Goal: Task Accomplishment & Management: Complete application form

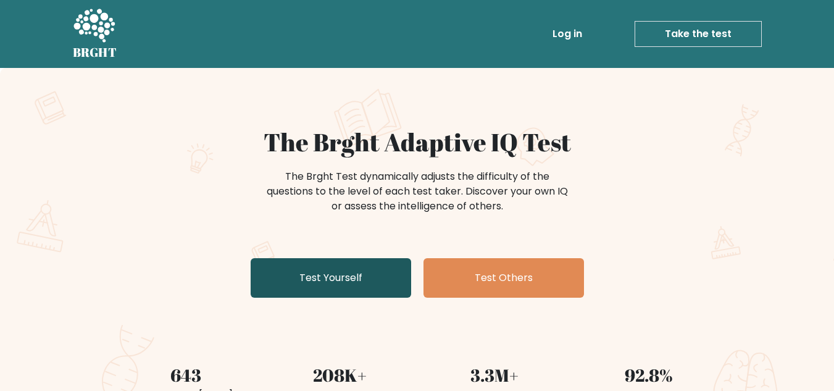
click at [363, 272] on link "Test Yourself" at bounding box center [331, 278] width 161 height 40
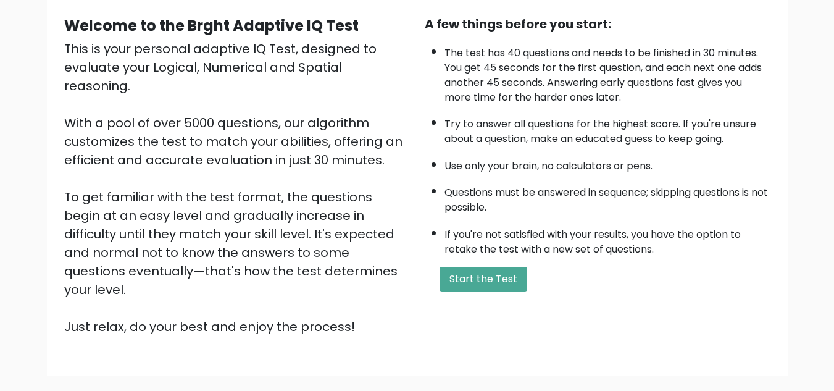
scroll to position [124, 0]
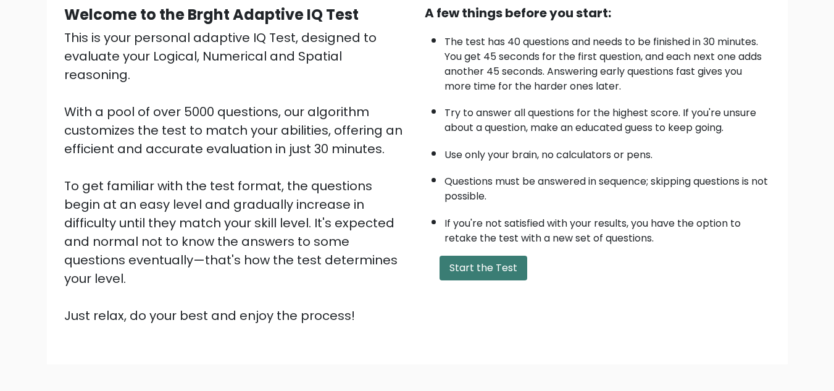
click at [491, 260] on button "Start the Test" at bounding box center [484, 268] width 88 height 25
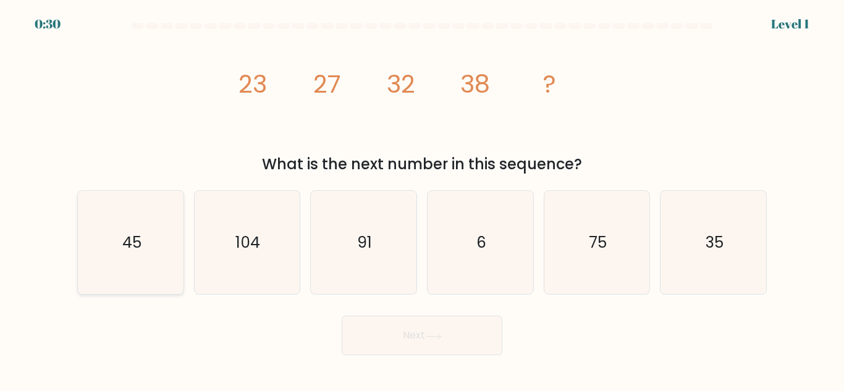
click at [136, 251] on text "45" at bounding box center [131, 243] width 19 height 22
click at [422, 199] on input "a. 45" at bounding box center [422, 197] width 1 height 3
radio input "true"
click at [463, 338] on button "Next" at bounding box center [422, 336] width 161 height 40
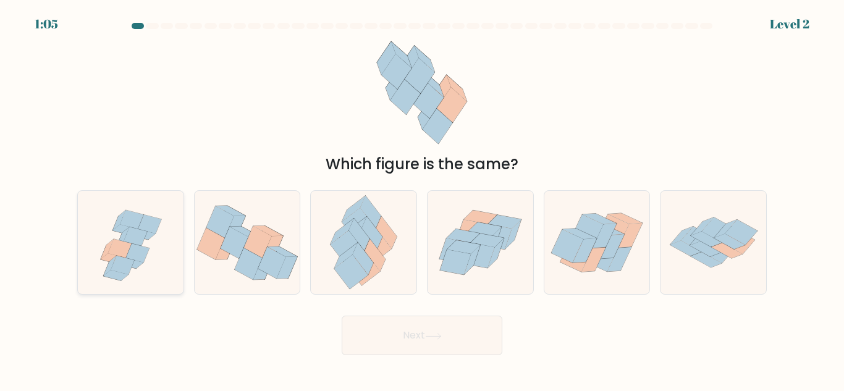
click at [132, 251] on icon at bounding box center [137, 252] width 23 height 19
click at [422, 199] on input "a." at bounding box center [422, 197] width 1 height 3
radio input "true"
click at [729, 250] on icon at bounding box center [726, 250] width 31 height 15
click at [422, 199] on input "f." at bounding box center [422, 197] width 1 height 3
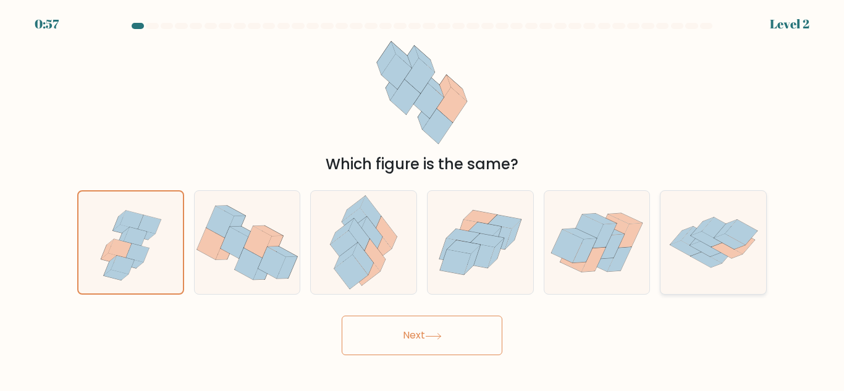
radio input "true"
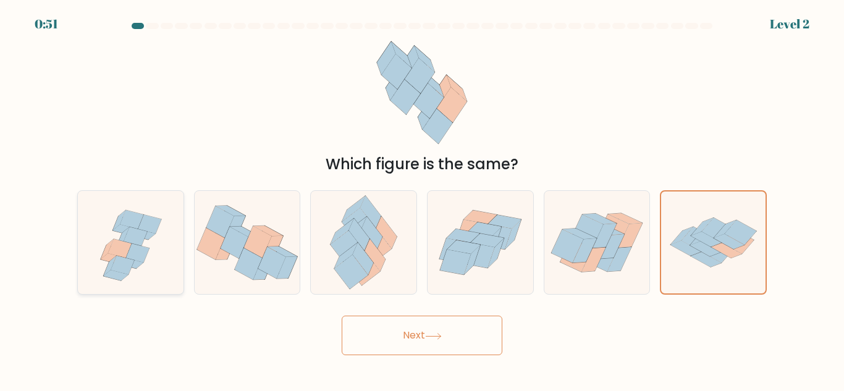
click at [149, 271] on icon at bounding box center [131, 242] width 106 height 101
click at [422, 199] on input "a." at bounding box center [422, 197] width 1 height 3
radio input "true"
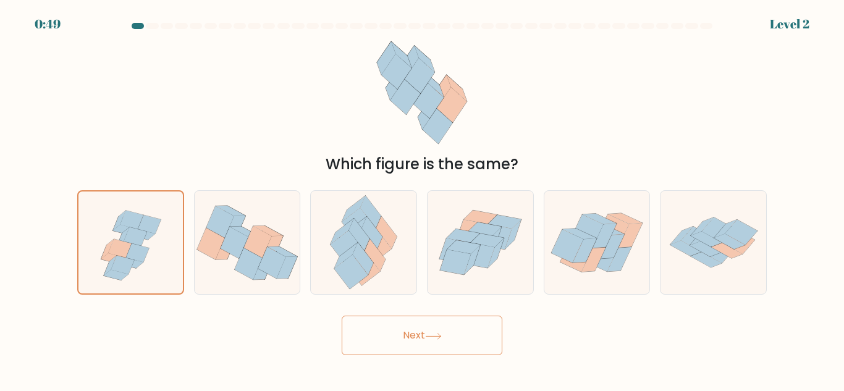
click at [426, 333] on button "Next" at bounding box center [422, 336] width 161 height 40
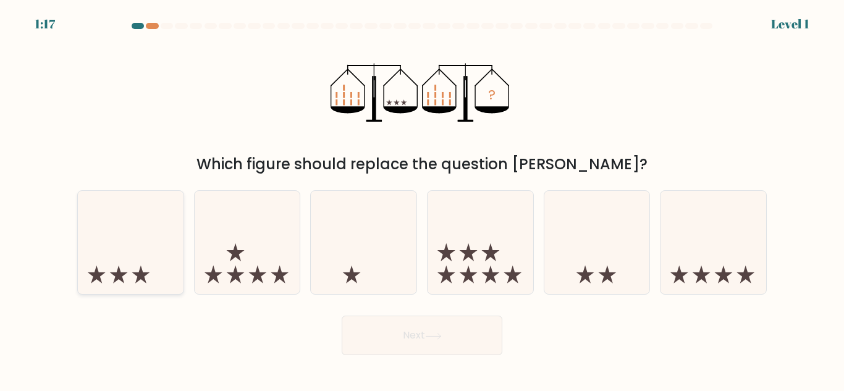
click at [103, 261] on icon at bounding box center [131, 242] width 106 height 87
click at [422, 199] on input "a." at bounding box center [422, 197] width 1 height 3
radio input "true"
click at [469, 330] on button "Next" at bounding box center [422, 336] width 161 height 40
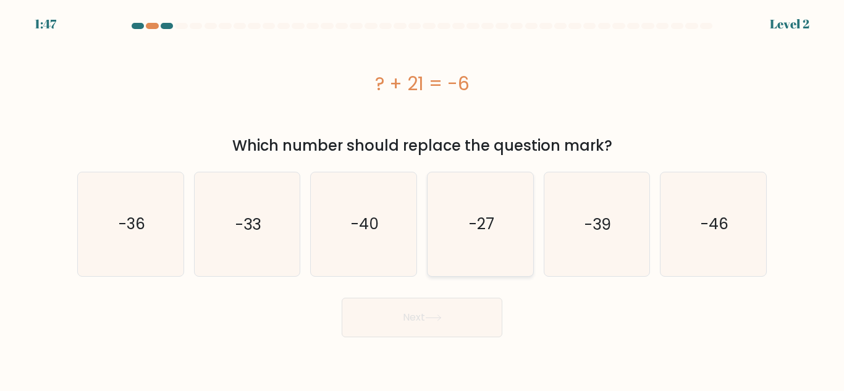
click at [491, 243] on icon "-27" at bounding box center [480, 223] width 103 height 103
click at [422, 199] on input "d. -27" at bounding box center [422, 197] width 1 height 3
radio input "true"
click at [462, 326] on button "Next" at bounding box center [422, 318] width 161 height 40
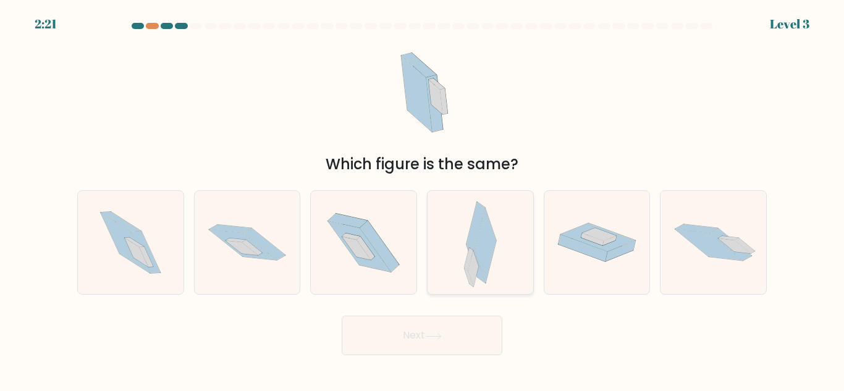
click at [467, 243] on icon at bounding box center [475, 226] width 19 height 48
click at [422, 199] on input "d." at bounding box center [422, 197] width 1 height 3
radio input "true"
click at [475, 323] on button "Next" at bounding box center [422, 336] width 161 height 40
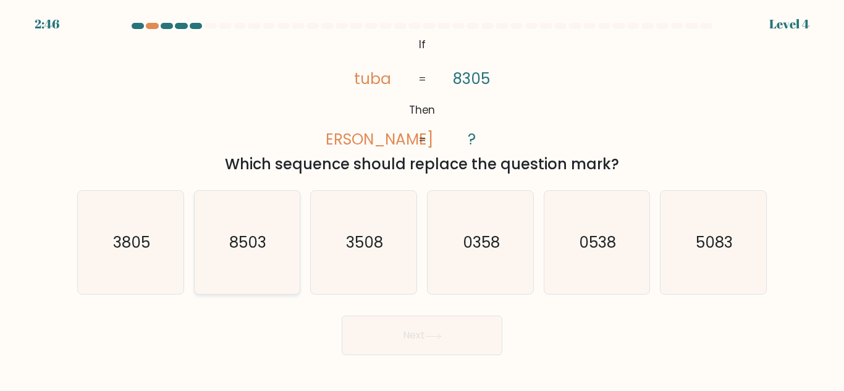
click at [259, 254] on icon "8503" at bounding box center [246, 242] width 103 height 103
click at [422, 199] on input "b. 8503" at bounding box center [422, 197] width 1 height 3
radio input "true"
click at [447, 339] on button "Next" at bounding box center [422, 336] width 161 height 40
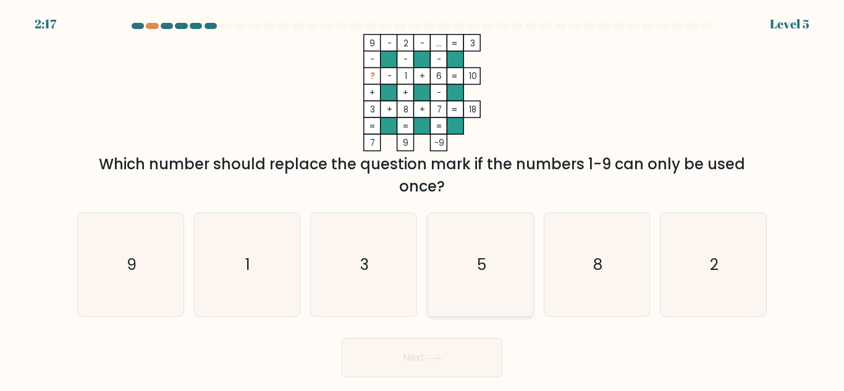
click at [488, 261] on icon "5" at bounding box center [480, 264] width 103 height 103
click at [422, 199] on input "d. 5" at bounding box center [422, 197] width 1 height 3
radio input "true"
click at [411, 354] on button "Next" at bounding box center [422, 358] width 161 height 40
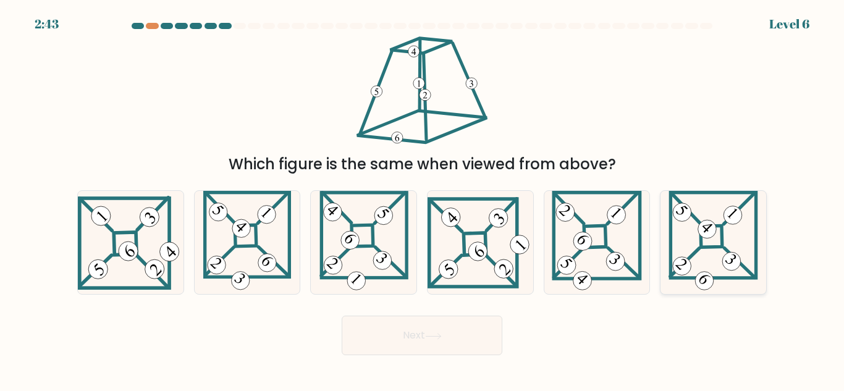
click at [705, 250] on icon at bounding box center [713, 242] width 90 height 103
click at [422, 199] on input "f." at bounding box center [422, 197] width 1 height 3
radio input "true"
click at [414, 337] on button "Next" at bounding box center [422, 336] width 161 height 40
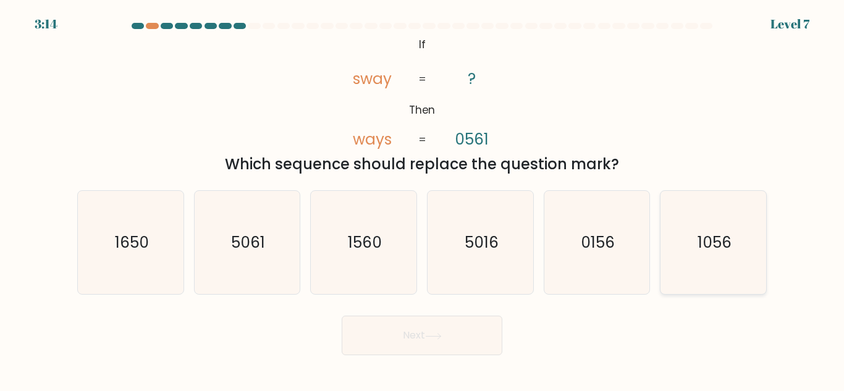
click at [716, 246] on text "1056" at bounding box center [714, 243] width 34 height 22
click at [422, 199] on input "f. 1056" at bounding box center [422, 197] width 1 height 3
radio input "true"
click at [415, 336] on button "Next" at bounding box center [422, 336] width 161 height 40
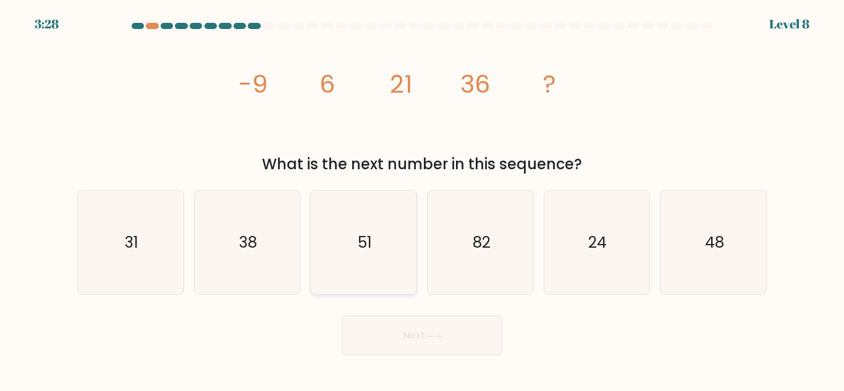
click at [382, 237] on icon "51" at bounding box center [363, 242] width 103 height 103
click at [422, 199] on input "c. 51" at bounding box center [422, 197] width 1 height 3
radio input "true"
click at [471, 350] on button "Next" at bounding box center [422, 336] width 161 height 40
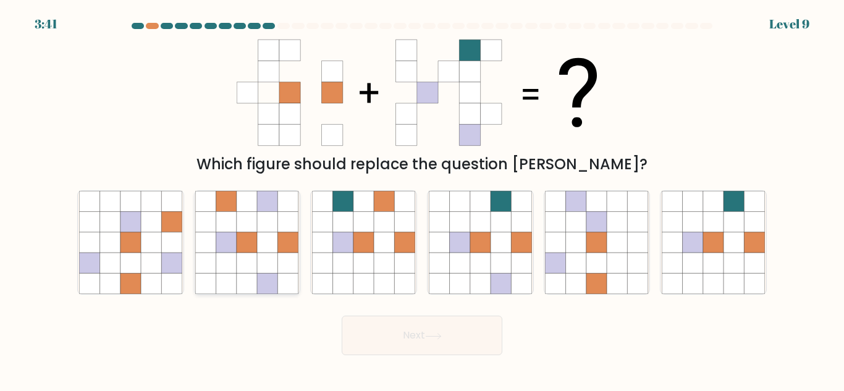
click at [266, 221] on icon at bounding box center [268, 222] width 20 height 20
click at [422, 199] on input "b." at bounding box center [422, 197] width 1 height 3
radio input "true"
click at [438, 331] on button "Next" at bounding box center [422, 336] width 161 height 40
click at [503, 222] on icon at bounding box center [500, 222] width 20 height 20
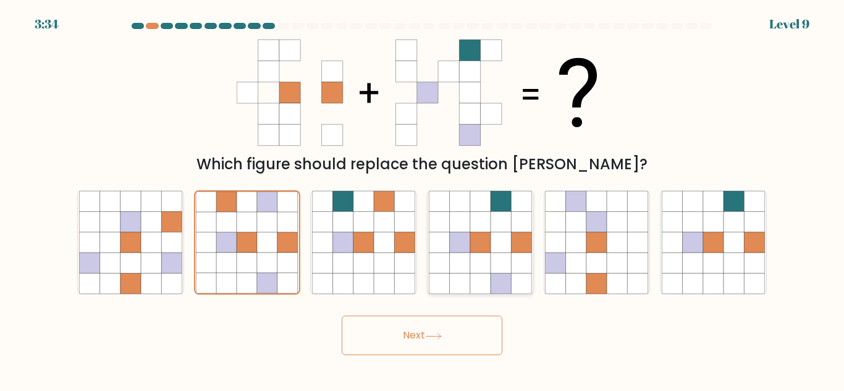
click at [422, 199] on input "d." at bounding box center [422, 197] width 1 height 3
radio input "true"
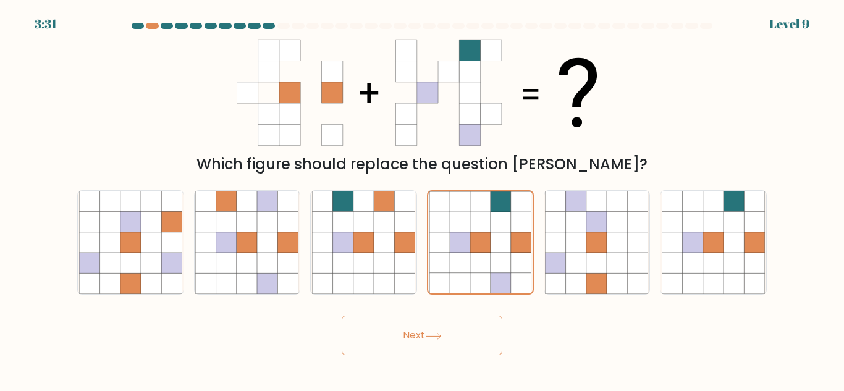
click at [472, 333] on button "Next" at bounding box center [422, 336] width 161 height 40
click at [342, 316] on button "Next" at bounding box center [422, 336] width 161 height 40
click at [469, 333] on button "Next" at bounding box center [422, 336] width 161 height 40
click at [391, 322] on button "Next" at bounding box center [422, 336] width 161 height 40
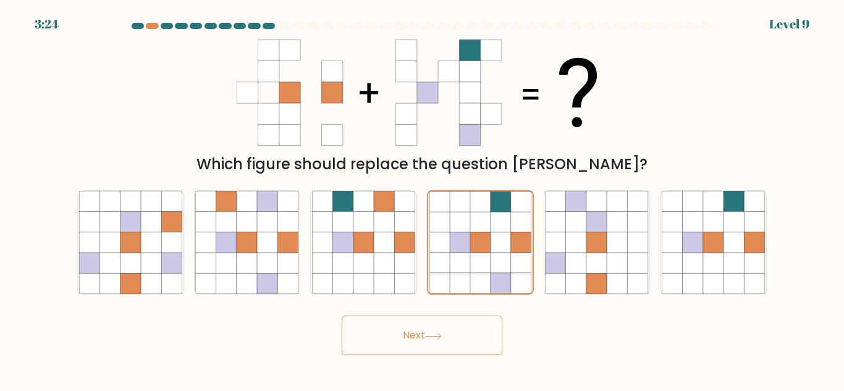
click at [400, 325] on button "Next" at bounding box center [422, 336] width 161 height 40
click at [401, 330] on button "Next" at bounding box center [422, 336] width 161 height 40
drag, startPoint x: 401, startPoint y: 331, endPoint x: 396, endPoint y: 338, distance: 9.3
click at [396, 338] on button "Next" at bounding box center [422, 336] width 161 height 40
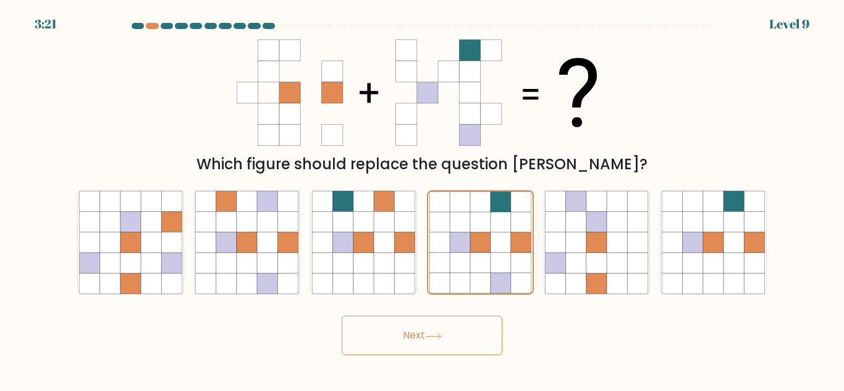
click at [396, 338] on button "Next" at bounding box center [422, 336] width 161 height 40
click at [399, 338] on button "Next" at bounding box center [422, 336] width 161 height 40
click at [400, 337] on button "Next" at bounding box center [422, 336] width 161 height 40
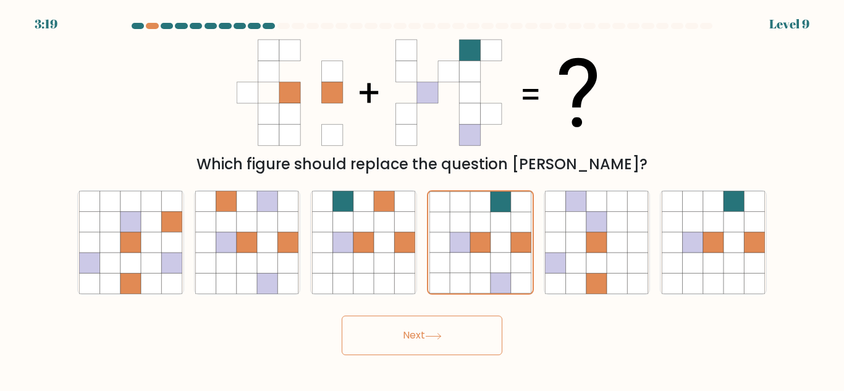
click at [398, 338] on button "Next" at bounding box center [422, 336] width 161 height 40
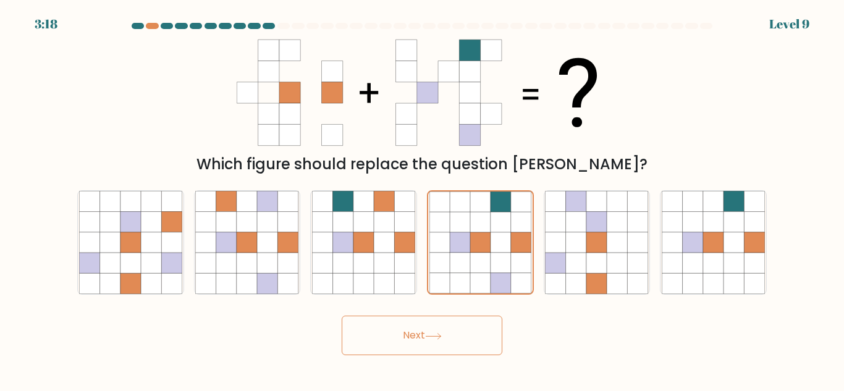
click at [398, 339] on button "Next" at bounding box center [422, 336] width 161 height 40
click at [397, 338] on button "Next" at bounding box center [422, 336] width 161 height 40
click at [396, 337] on button "Next" at bounding box center [422, 336] width 161 height 40
click at [395, 337] on button "Next" at bounding box center [422, 336] width 161 height 40
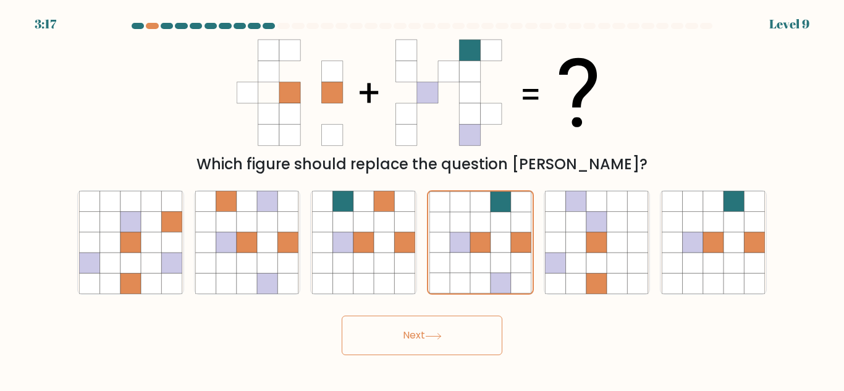
click at [395, 337] on button "Next" at bounding box center [422, 336] width 161 height 40
click at [342, 316] on button "Next" at bounding box center [422, 336] width 161 height 40
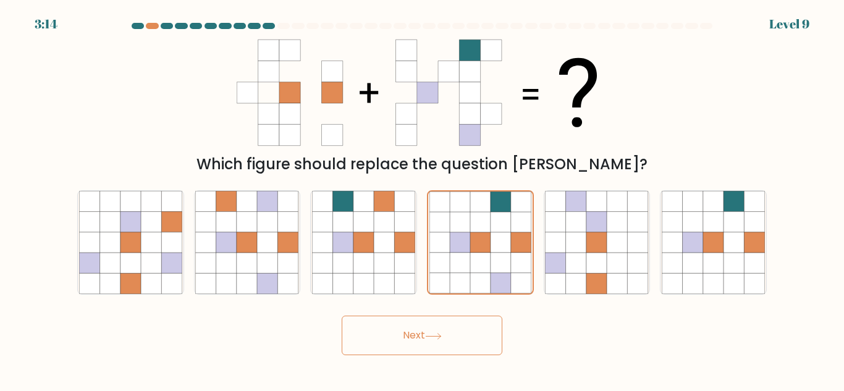
click at [402, 336] on button "Next" at bounding box center [422, 336] width 161 height 40
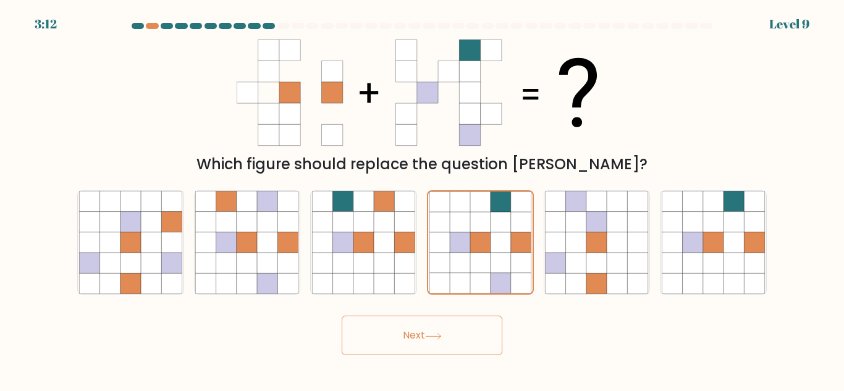
click at [402, 336] on button "Next" at bounding box center [422, 336] width 161 height 40
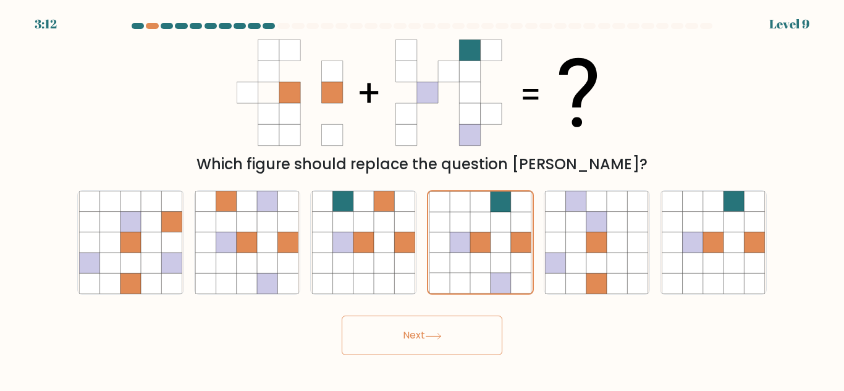
click at [402, 336] on button "Next" at bounding box center [422, 336] width 161 height 40
click at [476, 207] on icon at bounding box center [480, 201] width 20 height 20
click at [422, 199] on input "d." at bounding box center [422, 197] width 1 height 3
click at [478, 211] on icon at bounding box center [480, 201] width 20 height 20
click at [422, 199] on input "d." at bounding box center [422, 197] width 1 height 3
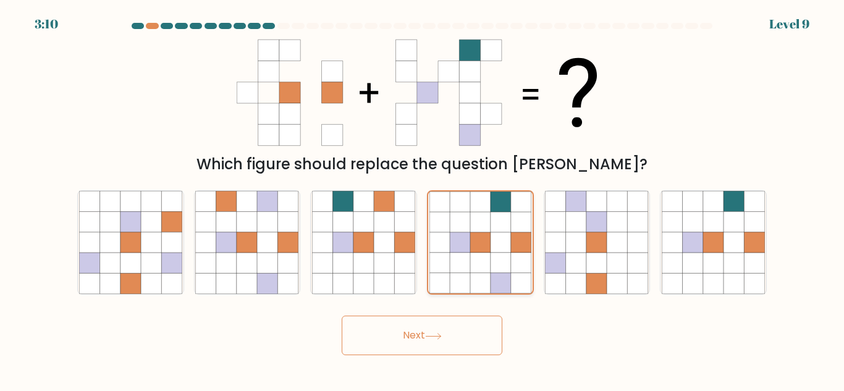
click at [478, 211] on icon at bounding box center [480, 201] width 20 height 20
click at [422, 199] on input "d." at bounding box center [422, 197] width 1 height 3
click at [466, 330] on button "Next" at bounding box center [422, 336] width 161 height 40
drag, startPoint x: 461, startPoint y: 327, endPoint x: 315, endPoint y: 316, distance: 146.8
click at [423, 325] on button "Next" at bounding box center [422, 336] width 161 height 40
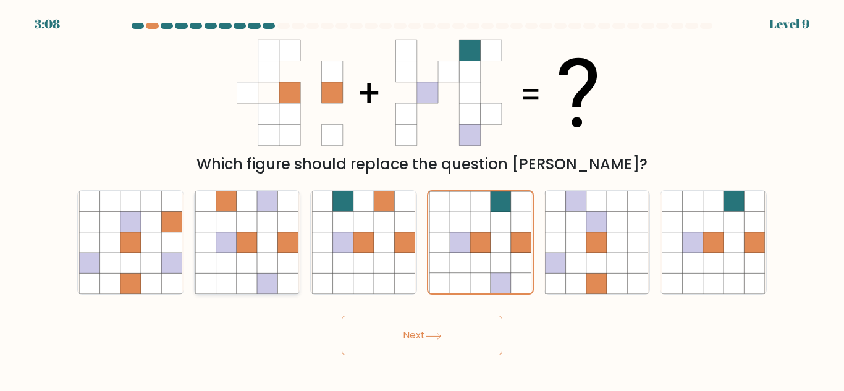
click at [280, 277] on icon at bounding box center [288, 284] width 20 height 20
click at [422, 199] on input "b." at bounding box center [422, 197] width 1 height 3
radio input "true"
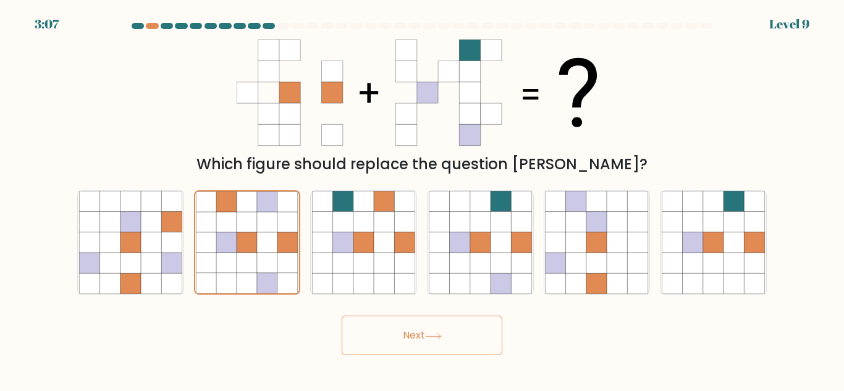
drag, startPoint x: 471, startPoint y: 272, endPoint x: 458, endPoint y: 309, distance: 38.5
click at [471, 273] on icon at bounding box center [480, 263] width 20 height 20
click at [422, 199] on input "d." at bounding box center [422, 197] width 1 height 3
radio input "true"
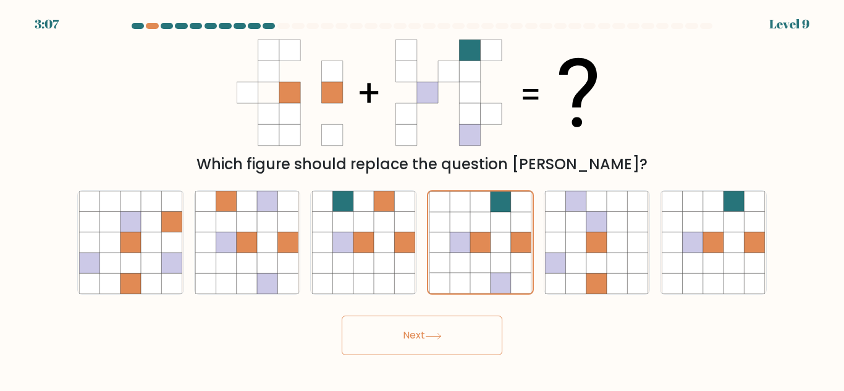
drag, startPoint x: 448, startPoint y: 335, endPoint x: 346, endPoint y: 332, distance: 102.5
click at [447, 334] on button "Next" at bounding box center [422, 336] width 161 height 40
click at [285, 275] on icon at bounding box center [288, 284] width 20 height 20
click at [422, 199] on input "b." at bounding box center [422, 197] width 1 height 3
radio input "true"
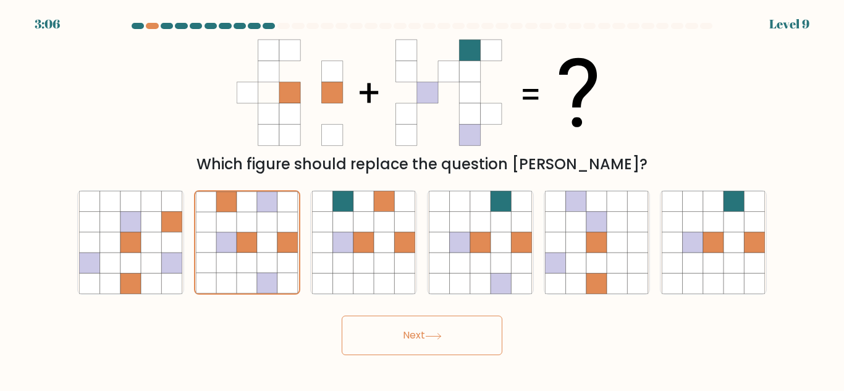
click at [411, 325] on button "Next" at bounding box center [422, 336] width 161 height 40
click at [485, 261] on icon at bounding box center [480, 263] width 20 height 20
click at [422, 199] on input "d." at bounding box center [422, 197] width 1 height 3
radio input "true"
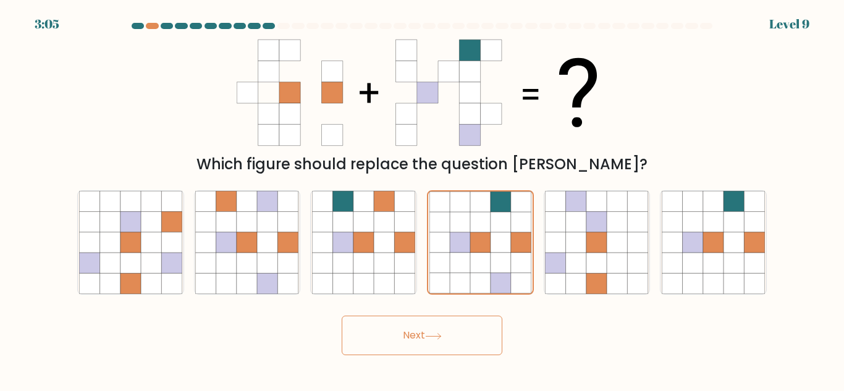
click at [479, 335] on button "Next" at bounding box center [422, 336] width 161 height 40
click at [477, 334] on button "Next" at bounding box center [422, 336] width 161 height 40
click at [476, 333] on button "Next" at bounding box center [422, 336] width 161 height 40
click at [476, 334] on button "Next" at bounding box center [422, 336] width 161 height 40
click at [477, 331] on button "Next" at bounding box center [422, 336] width 161 height 40
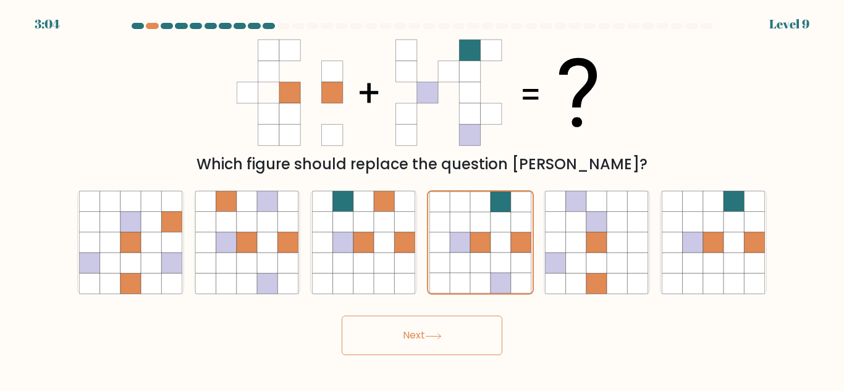
click at [477, 330] on button "Next" at bounding box center [422, 336] width 161 height 40
click at [477, 329] on button "Next" at bounding box center [422, 336] width 161 height 40
click at [475, 329] on button "Next" at bounding box center [422, 336] width 161 height 40
click at [473, 329] on button "Next" at bounding box center [422, 336] width 161 height 40
drag, startPoint x: 471, startPoint y: 328, endPoint x: 468, endPoint y: 285, distance: 42.7
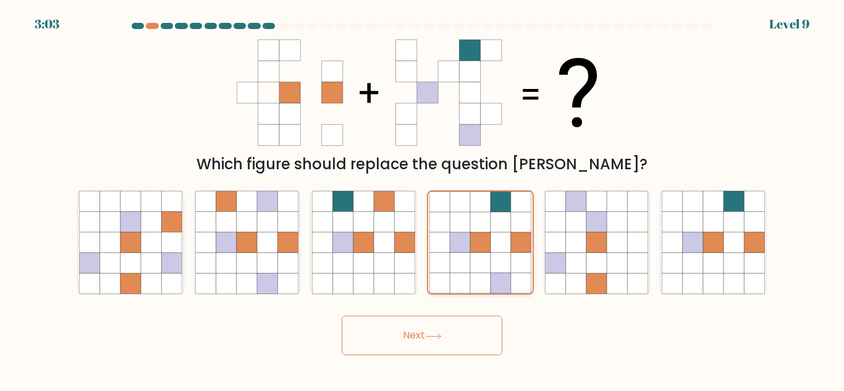
click at [469, 325] on button "Next" at bounding box center [422, 336] width 161 height 40
click at [468, 240] on icon at bounding box center [460, 242] width 20 height 20
click at [422, 199] on input "d." at bounding box center [422, 197] width 1 height 3
click at [466, 248] on icon at bounding box center [460, 242] width 20 height 20
click at [422, 199] on input "d." at bounding box center [422, 197] width 1 height 3
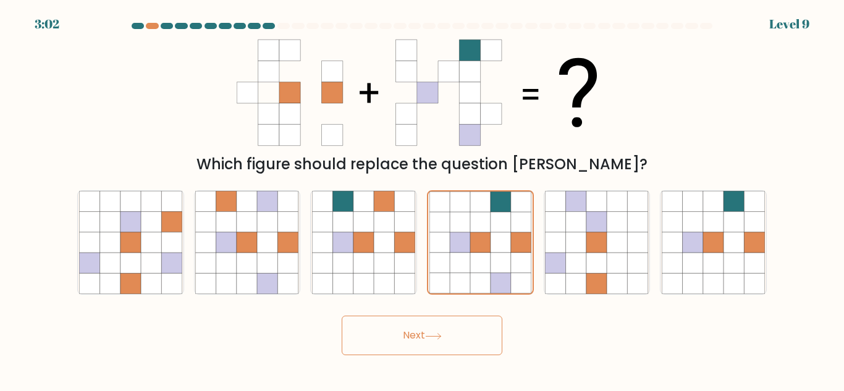
click at [430, 390] on html "3:02 Level 9" at bounding box center [422, 195] width 844 height 391
drag, startPoint x: 432, startPoint y: 391, endPoint x: 433, endPoint y: 359, distance: 31.5
click at [433, 387] on body "3:02 Level 9" at bounding box center [422, 195] width 844 height 391
click at [447, 334] on button "Next" at bounding box center [422, 336] width 161 height 40
click at [447, 335] on button "Next" at bounding box center [422, 336] width 161 height 40
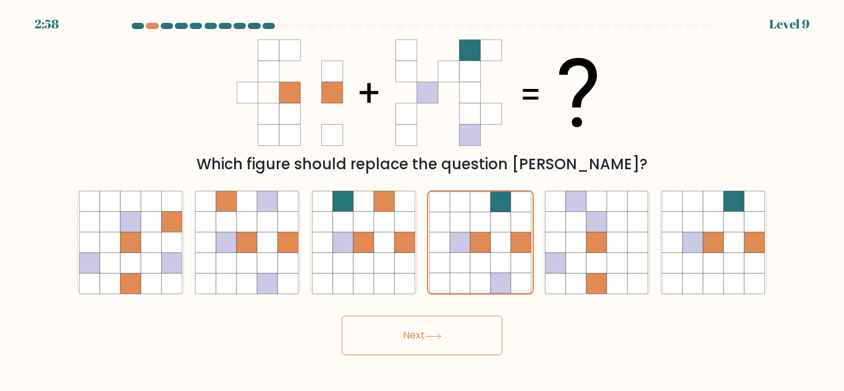
drag, startPoint x: 447, startPoint y: 335, endPoint x: 415, endPoint y: 351, distance: 35.6
click at [415, 351] on button "Next" at bounding box center [422, 336] width 161 height 40
click at [162, 23] on div at bounding box center [167, 26] width 12 height 6
click at [156, 26] on div at bounding box center [152, 26] width 12 height 6
click at [170, 23] on div at bounding box center [167, 26] width 12 height 6
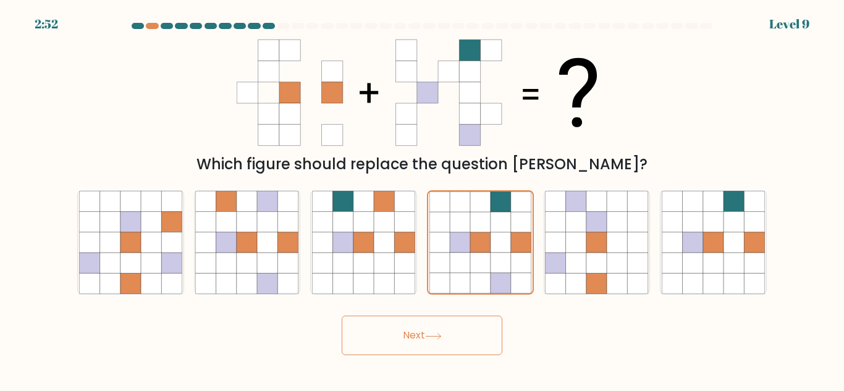
drag, startPoint x: 178, startPoint y: 23, endPoint x: 193, endPoint y: 22, distance: 14.2
click at [182, 23] on div at bounding box center [181, 26] width 12 height 6
drag, startPoint x: 196, startPoint y: 23, endPoint x: 229, endPoint y: 26, distance: 32.3
click at [208, 26] on at bounding box center [421, 26] width 583 height 6
drag, startPoint x: 253, startPoint y: 23, endPoint x: 373, endPoint y: 95, distance: 139.9
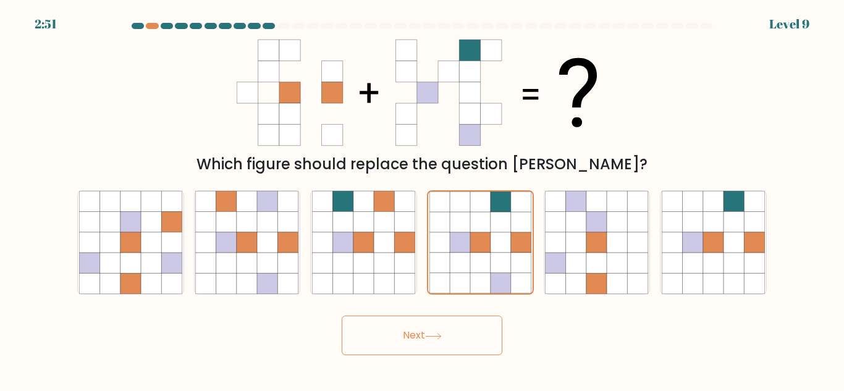
click at [262, 25] on at bounding box center [421, 26] width 583 height 6
click at [466, 192] on icon at bounding box center [460, 201] width 20 height 20
click at [422, 196] on input "d." at bounding box center [422, 197] width 1 height 3
drag, startPoint x: 466, startPoint y: 192, endPoint x: 453, endPoint y: 216, distance: 26.8
click at [453, 216] on icon at bounding box center [460, 222] width 20 height 20
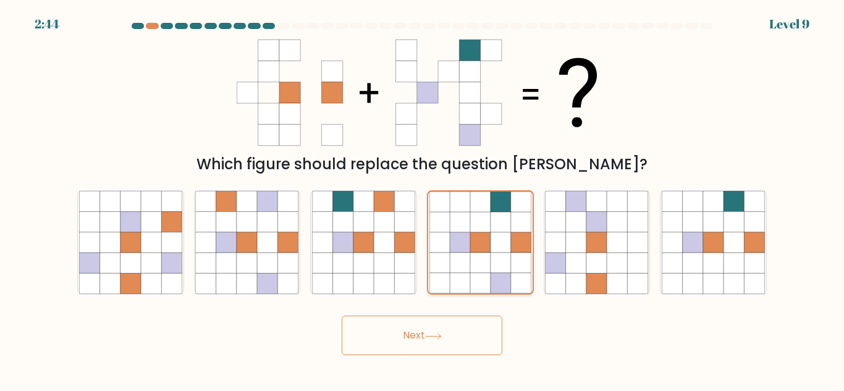
click at [422, 199] on input "d." at bounding box center [422, 197] width 1 height 3
click at [469, 331] on button "Next" at bounding box center [422, 336] width 161 height 40
click at [466, 329] on button "Next" at bounding box center [422, 336] width 161 height 40
click at [467, 329] on button "Next" at bounding box center [422, 336] width 161 height 40
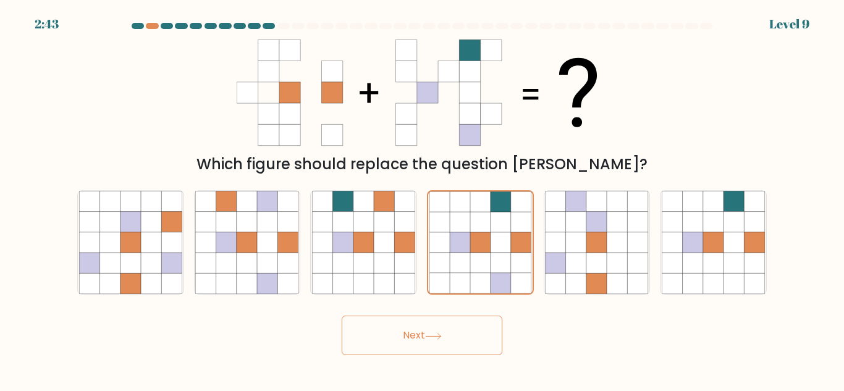
drag, startPoint x: 468, startPoint y: 332, endPoint x: 469, endPoint y: 325, distance: 6.8
click at [471, 332] on button "Next" at bounding box center [422, 336] width 161 height 40
drag, startPoint x: 469, startPoint y: 325, endPoint x: 466, endPoint y: 336, distance: 10.8
click at [469, 324] on button "Next" at bounding box center [422, 336] width 161 height 40
drag, startPoint x: 467, startPoint y: 336, endPoint x: 464, endPoint y: 354, distance: 18.2
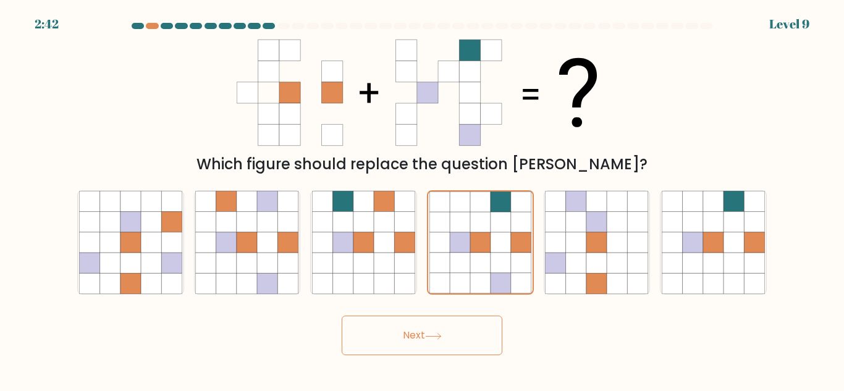
drag, startPoint x: 463, startPoint y: 342, endPoint x: 461, endPoint y: 330, distance: 12.0
click at [461, 330] on button "Next" at bounding box center [422, 336] width 161 height 40
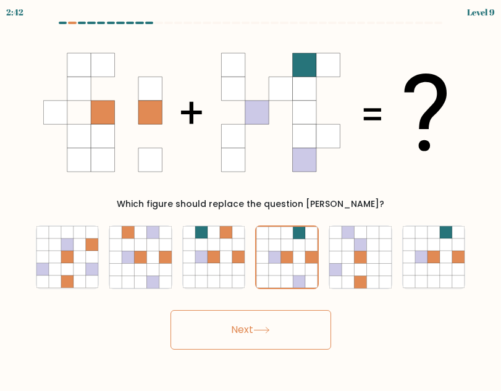
click at [460, 330] on div "Next" at bounding box center [250, 327] width 445 height 46
click at [456, 330] on div "Next" at bounding box center [250, 327] width 445 height 46
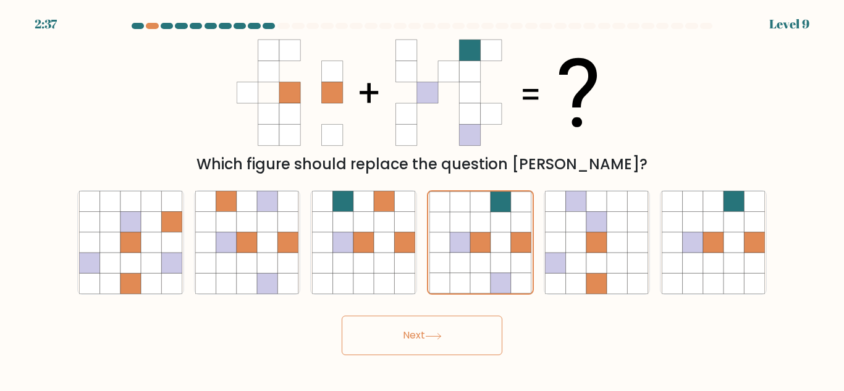
click at [471, 332] on button "Next" at bounding box center [422, 336] width 161 height 40
click at [469, 334] on button "Next" at bounding box center [422, 336] width 161 height 40
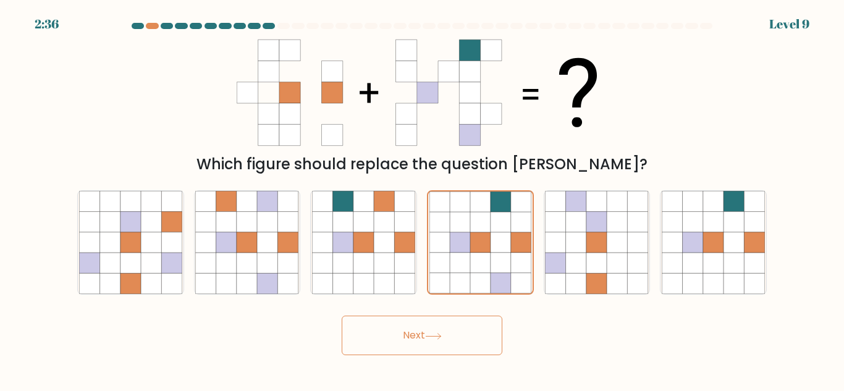
click at [429, 327] on button "Next" at bounding box center [422, 336] width 161 height 40
click at [480, 214] on icon at bounding box center [480, 222] width 20 height 20
click at [422, 199] on input "d." at bounding box center [422, 197] width 1 height 3
click at [314, 249] on icon at bounding box center [322, 242] width 20 height 20
click at [422, 199] on input "c." at bounding box center [422, 197] width 1 height 3
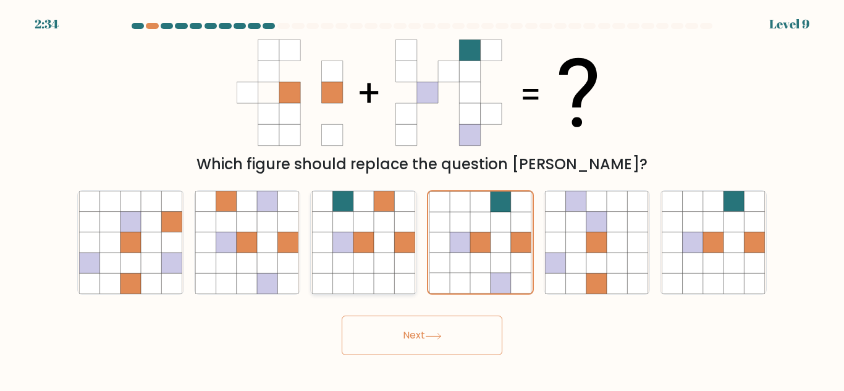
radio input "true"
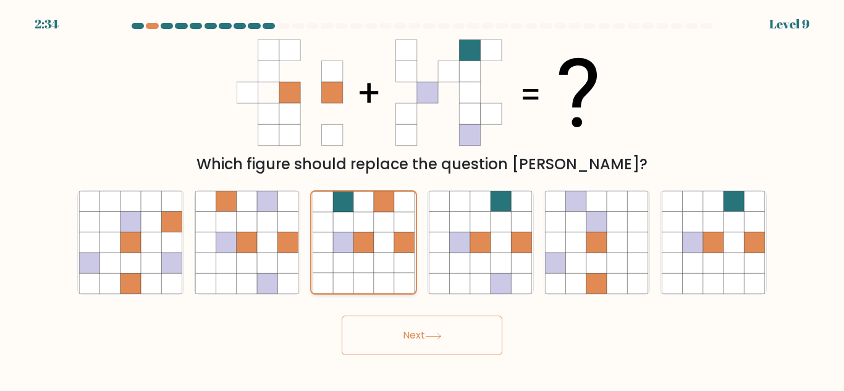
drag, startPoint x: 265, startPoint y: 238, endPoint x: 391, endPoint y: 227, distance: 126.4
click at [283, 241] on icon at bounding box center [246, 242] width 103 height 103
click at [422, 199] on input "b." at bounding box center [422, 197] width 1 height 3
radio input "true"
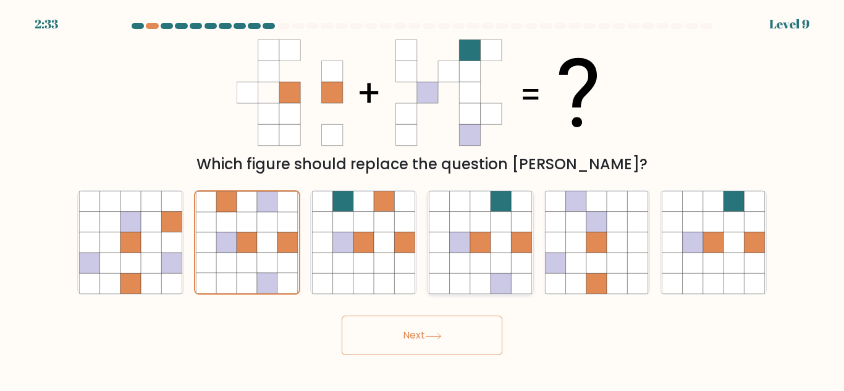
drag, startPoint x: 516, startPoint y: 229, endPoint x: 509, endPoint y: 242, distance: 15.2
click at [517, 229] on icon at bounding box center [521, 222] width 20 height 20
click at [422, 199] on input "d." at bounding box center [422, 197] width 1 height 3
radio input "true"
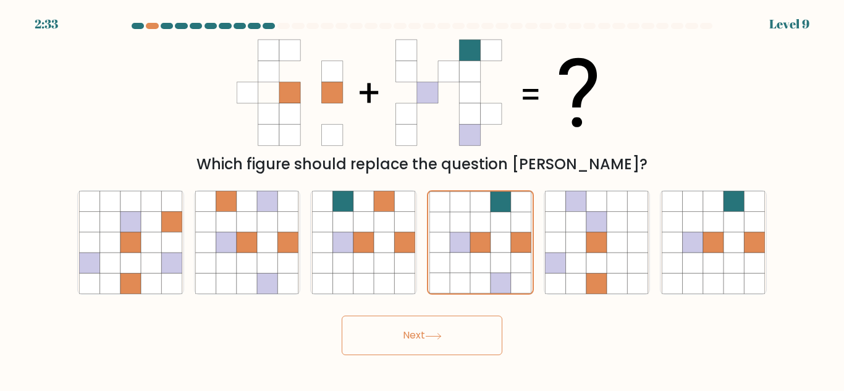
drag, startPoint x: 236, startPoint y: 235, endPoint x: 384, endPoint y: 370, distance: 200.2
click at [274, 253] on icon at bounding box center [246, 242] width 103 height 103
click at [422, 199] on input "b." at bounding box center [422, 197] width 1 height 3
radio input "true"
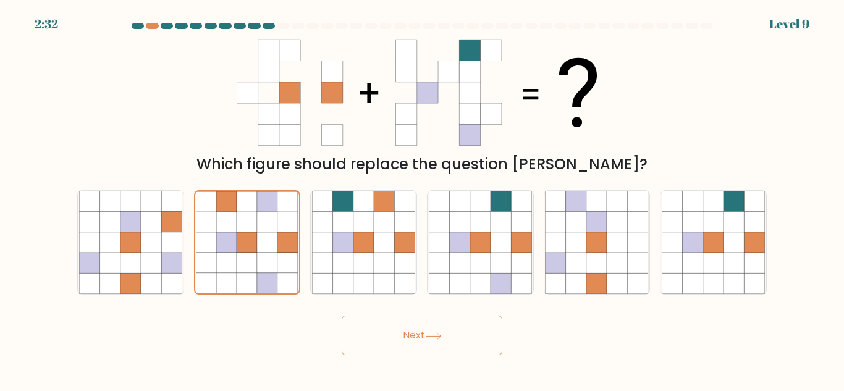
drag, startPoint x: 428, startPoint y: 325, endPoint x: 441, endPoint y: 322, distance: 13.2
click at [431, 324] on button "Next" at bounding box center [422, 336] width 161 height 40
click at [438, 342] on button "Next" at bounding box center [422, 336] width 161 height 40
drag, startPoint x: 436, startPoint y: 342, endPoint x: 449, endPoint y: 330, distance: 17.9
click at [442, 338] on button "Next" at bounding box center [422, 336] width 161 height 40
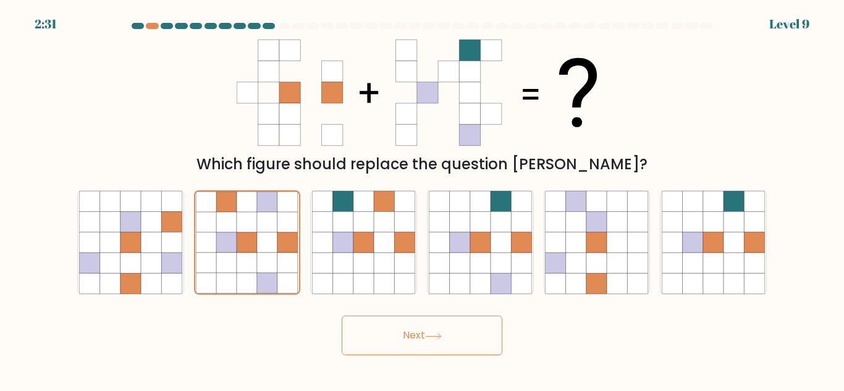
drag, startPoint x: 461, startPoint y: 242, endPoint x: 429, endPoint y: 321, distance: 84.5
click at [459, 253] on icon at bounding box center [480, 242] width 103 height 103
click at [422, 199] on input "d." at bounding box center [422, 197] width 1 height 3
radio input "true"
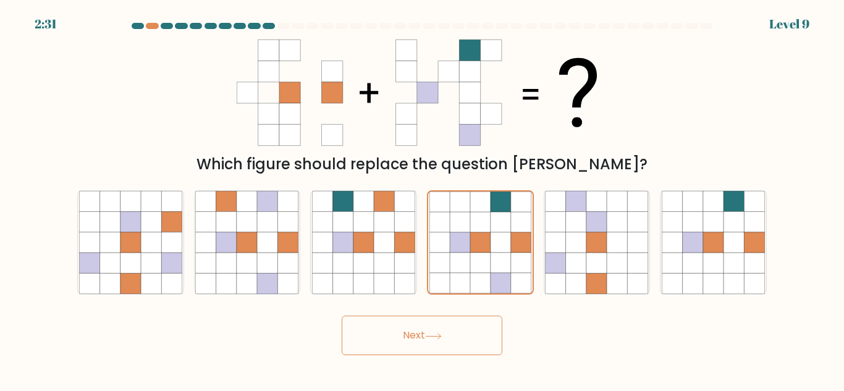
click at [429, 325] on button "Next" at bounding box center [422, 336] width 161 height 40
drag, startPoint x: 440, startPoint y: 322, endPoint x: 443, endPoint y: 329, distance: 6.9
click at [442, 324] on button "Next" at bounding box center [422, 336] width 161 height 40
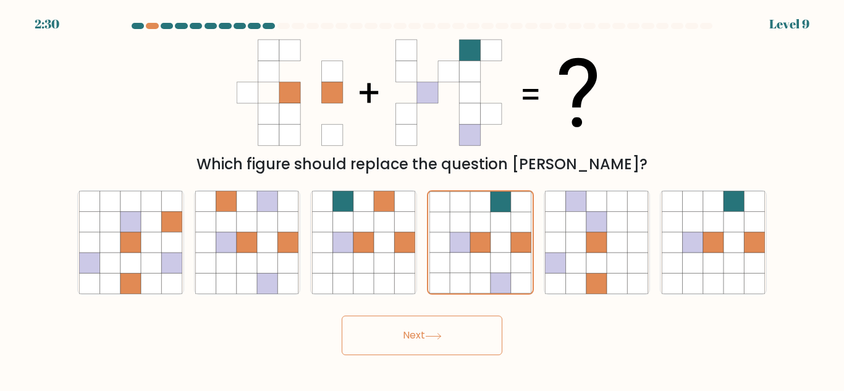
click at [445, 327] on button "Next" at bounding box center [422, 336] width 161 height 40
click at [447, 325] on button "Next" at bounding box center [422, 336] width 161 height 40
drag, startPoint x: 448, startPoint y: 325, endPoint x: 442, endPoint y: 329, distance: 7.2
click at [447, 326] on button "Next" at bounding box center [422, 336] width 161 height 40
click at [443, 326] on button "Next" at bounding box center [422, 336] width 161 height 40
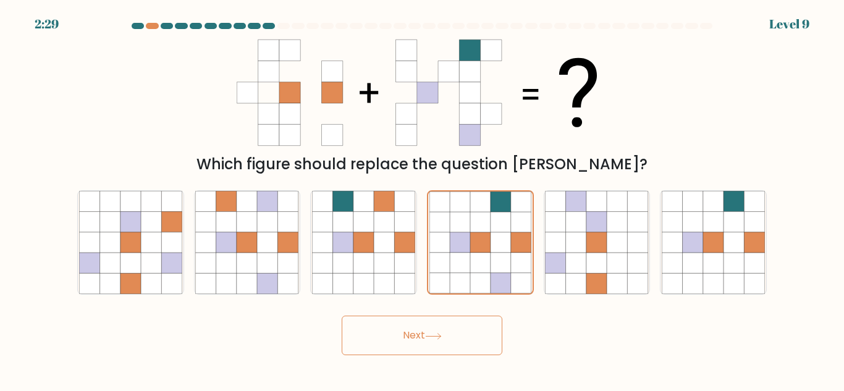
click at [445, 326] on button "Next" at bounding box center [422, 336] width 161 height 40
click at [342, 316] on button "Next" at bounding box center [422, 336] width 161 height 40
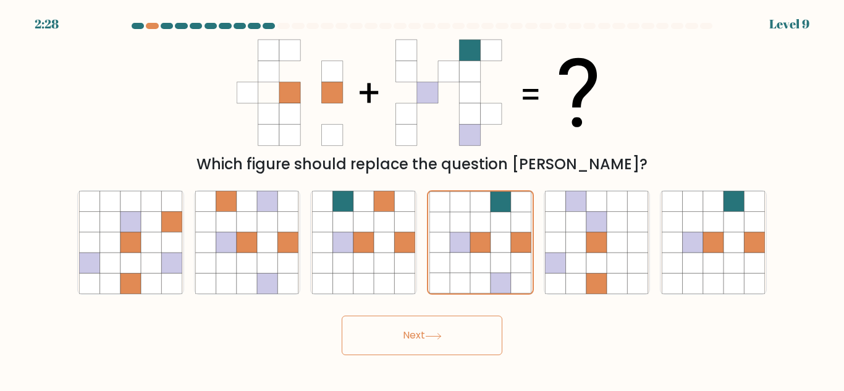
click at [342, 316] on button "Next" at bounding box center [422, 336] width 161 height 40
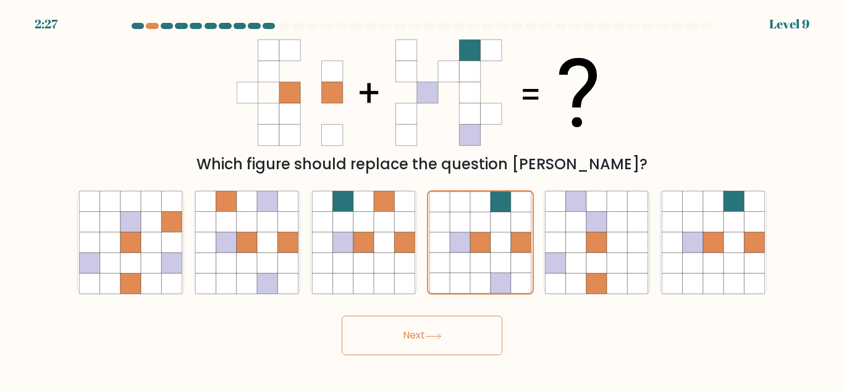
click at [342, 316] on button "Next" at bounding box center [422, 336] width 161 height 40
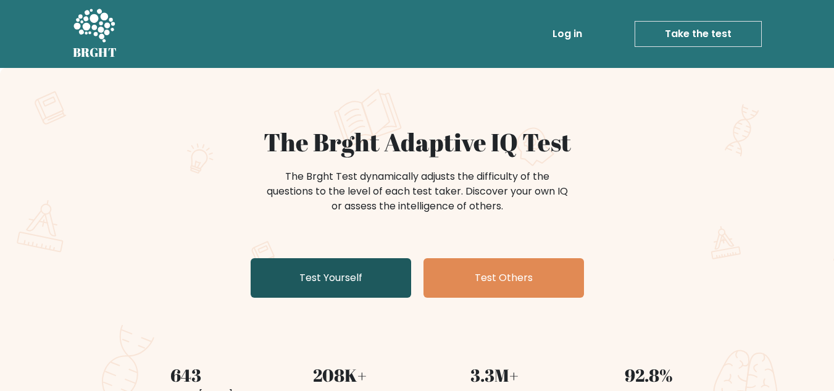
click at [358, 273] on link "Test Yourself" at bounding box center [331, 278] width 161 height 40
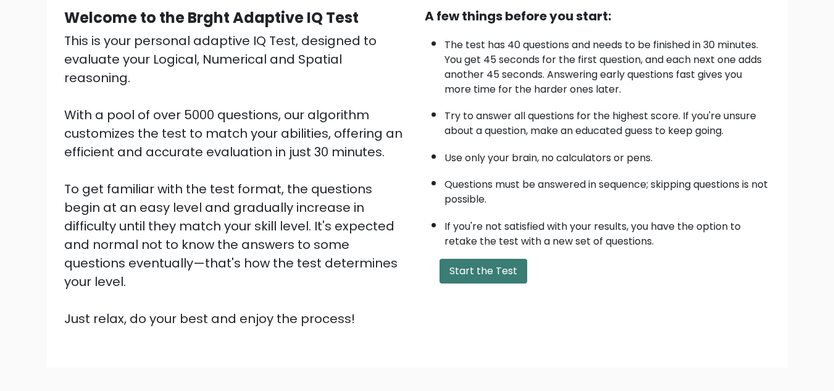
scroll to position [175, 0]
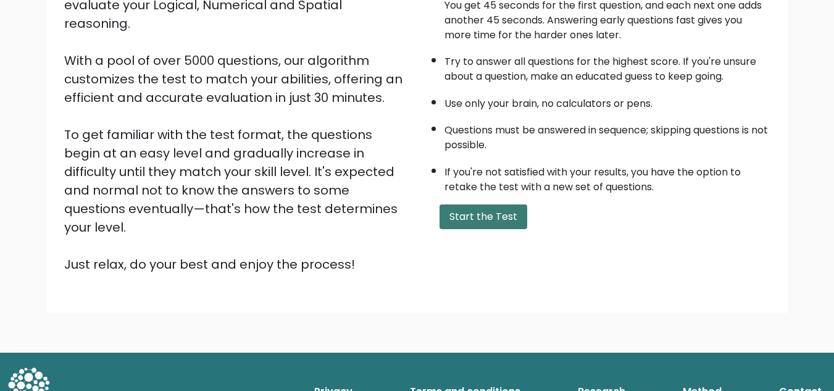
click at [490, 220] on button "Start the Test" at bounding box center [484, 216] width 88 height 25
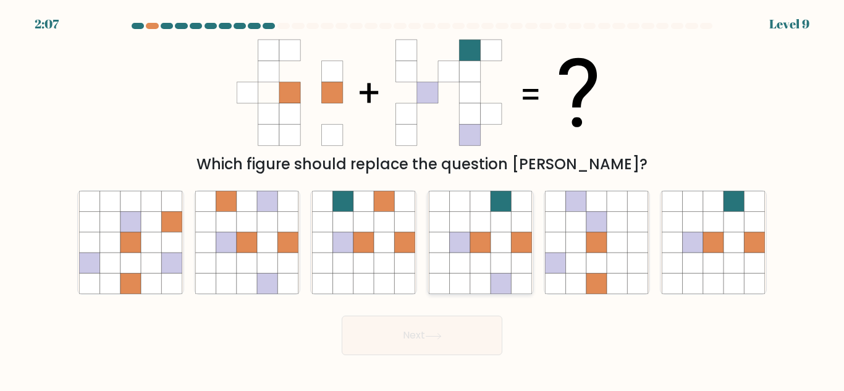
click at [500, 248] on icon at bounding box center [500, 242] width 20 height 20
click at [422, 199] on input "d." at bounding box center [422, 197] width 1 height 3
radio input "true"
click at [463, 322] on button "Next" at bounding box center [422, 336] width 161 height 40
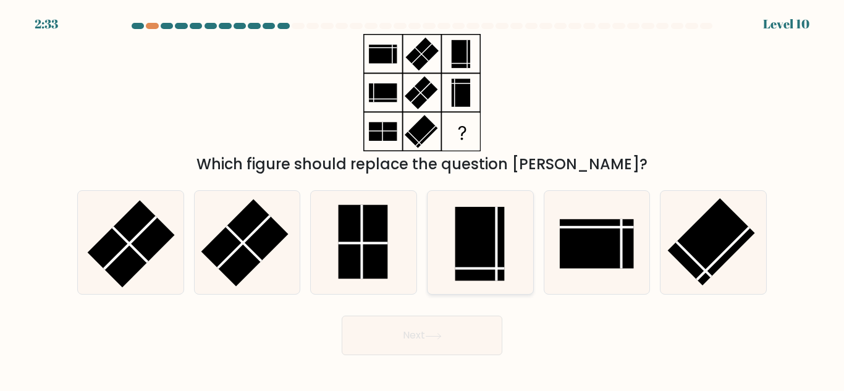
click at [492, 245] on rect at bounding box center [479, 244] width 49 height 74
click at [422, 199] on input "d." at bounding box center [422, 197] width 1 height 3
radio input "true"
click at [460, 330] on button "Next" at bounding box center [422, 336] width 161 height 40
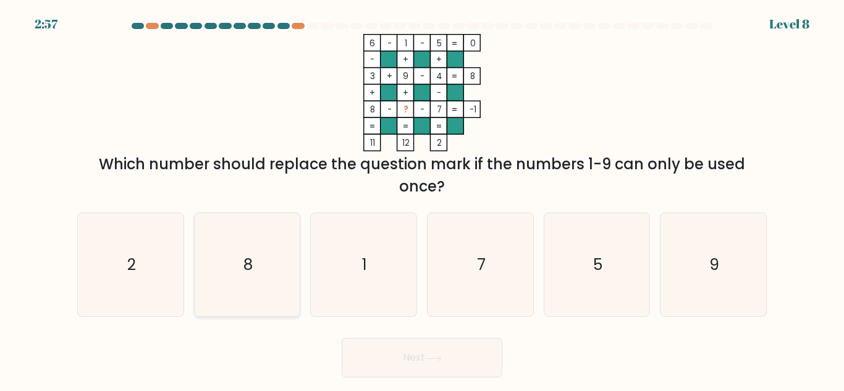
click at [286, 267] on icon "8" at bounding box center [246, 264] width 103 height 103
click at [422, 199] on input "b. 8" at bounding box center [422, 197] width 1 height 3
radio input "true"
click at [430, 356] on icon at bounding box center [433, 358] width 17 height 7
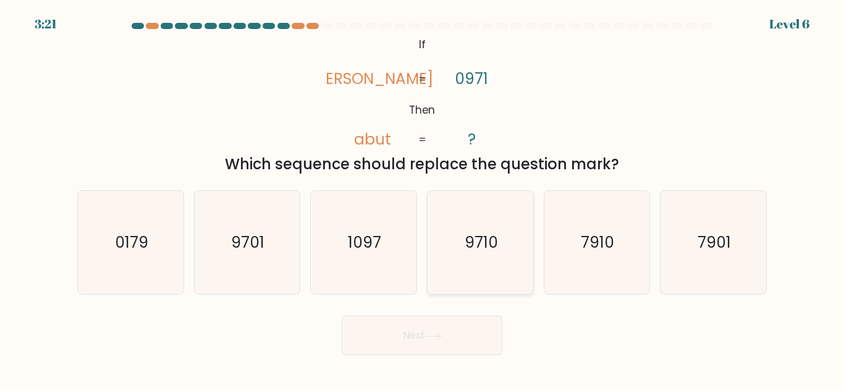
click at [482, 246] on text "9710" at bounding box center [480, 243] width 33 height 22
click at [422, 199] on input "d. 9710" at bounding box center [422, 197] width 1 height 3
radio input "true"
click at [426, 337] on button "Next" at bounding box center [422, 336] width 161 height 40
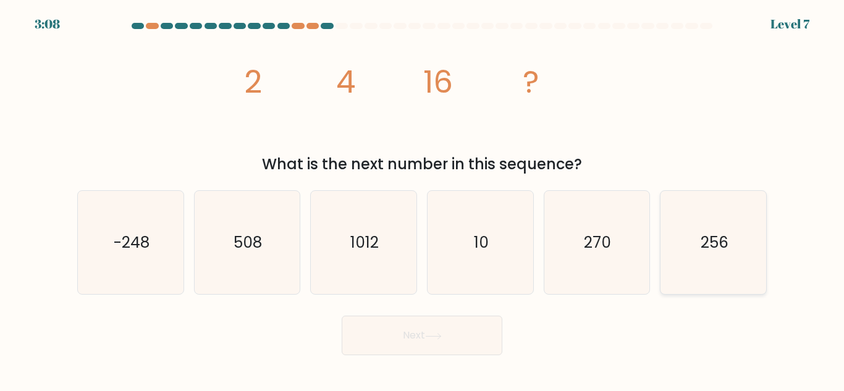
click at [736, 261] on icon "256" at bounding box center [712, 242] width 103 height 103
click at [422, 199] on input "f. 256" at bounding box center [422, 197] width 1 height 3
radio input "true"
click at [442, 335] on icon at bounding box center [433, 336] width 17 height 7
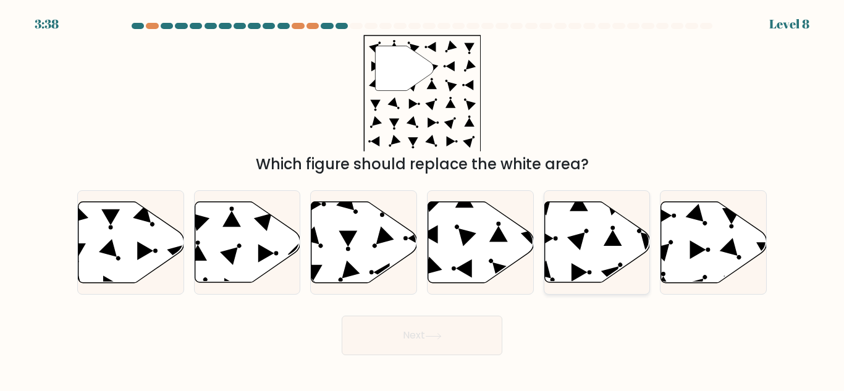
click at [582, 246] on icon at bounding box center [597, 242] width 106 height 81
click at [422, 199] on input "e." at bounding box center [422, 197] width 1 height 3
radio input "true"
click at [475, 332] on button "Next" at bounding box center [422, 336] width 161 height 40
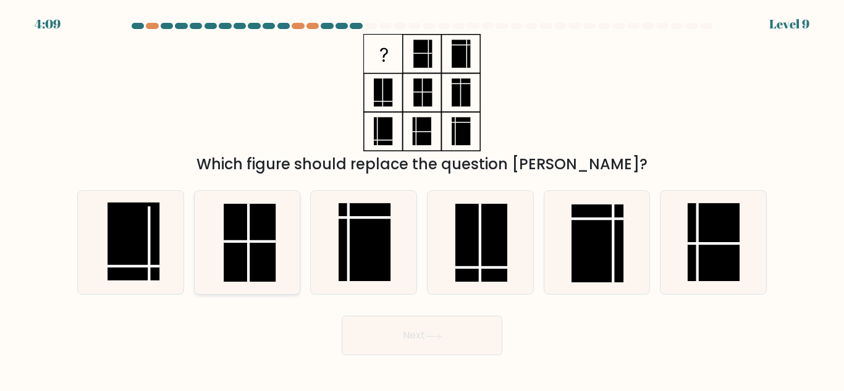
click at [249, 266] on icon at bounding box center [246, 242] width 103 height 103
click at [422, 199] on input "b." at bounding box center [422, 197] width 1 height 3
radio input "true"
click at [437, 340] on button "Next" at bounding box center [422, 336] width 161 height 40
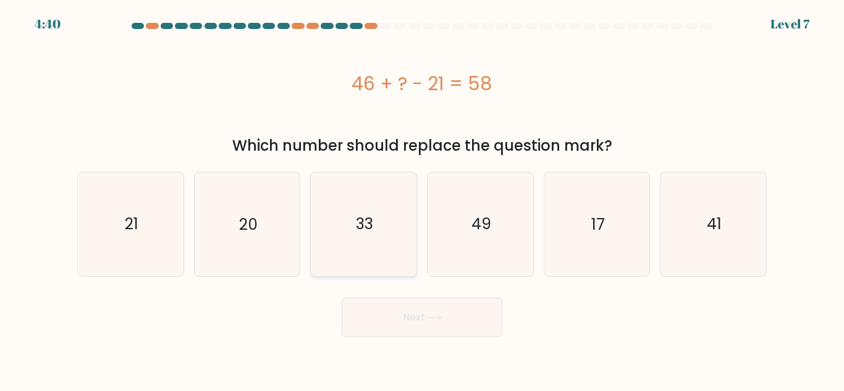
click at [387, 247] on icon "33" at bounding box center [363, 223] width 103 height 103
click at [422, 199] on input "c. 33" at bounding box center [422, 197] width 1 height 3
radio input "true"
click at [440, 323] on button "Next" at bounding box center [422, 318] width 161 height 40
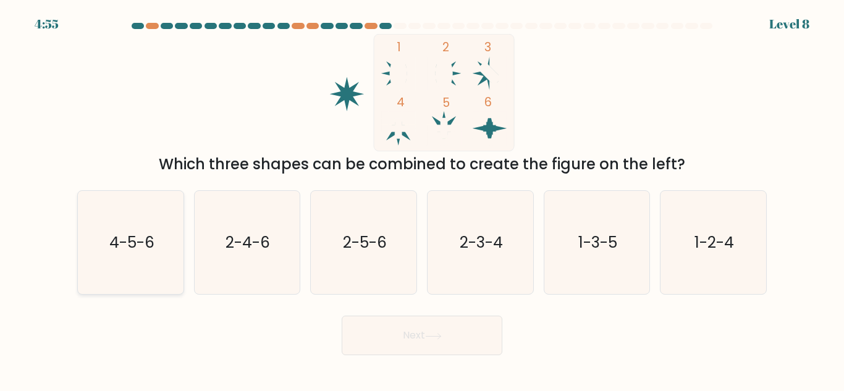
click at [149, 244] on text "4-5-6" at bounding box center [131, 243] width 45 height 22
click at [422, 199] on input "a. 4-5-6" at bounding box center [422, 197] width 1 height 3
radio input "true"
click at [448, 343] on button "Next" at bounding box center [422, 336] width 161 height 40
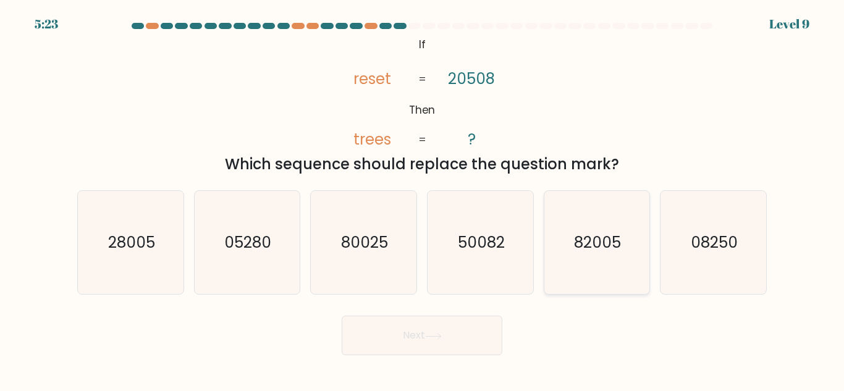
click at [583, 260] on icon "82005" at bounding box center [596, 242] width 103 height 103
click at [422, 199] on input "e. 82005" at bounding box center [422, 197] width 1 height 3
radio input "true"
click at [422, 329] on button "Next" at bounding box center [422, 336] width 161 height 40
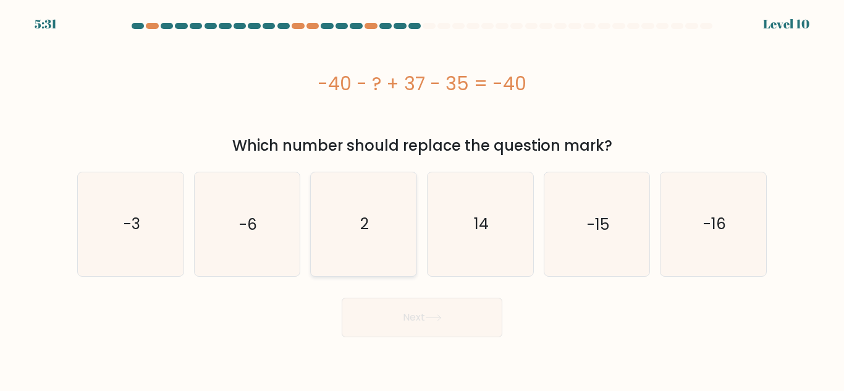
click at [380, 240] on icon "2" at bounding box center [363, 223] width 103 height 103
click at [422, 199] on input "c. 2" at bounding box center [422, 197] width 1 height 3
radio input "true"
click at [459, 324] on button "Next" at bounding box center [422, 318] width 161 height 40
click at [436, 317] on icon at bounding box center [433, 317] width 17 height 7
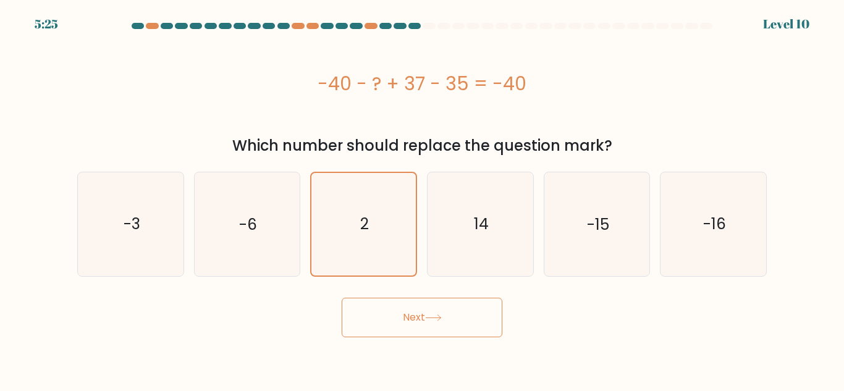
click at [416, 313] on button "Next" at bounding box center [422, 318] width 161 height 40
click at [427, 321] on button "Next" at bounding box center [422, 318] width 161 height 40
click at [432, 315] on icon at bounding box center [433, 317] width 17 height 7
click at [342, 298] on button "Next" at bounding box center [422, 318] width 161 height 40
click at [450, 324] on button "Next" at bounding box center [422, 318] width 161 height 40
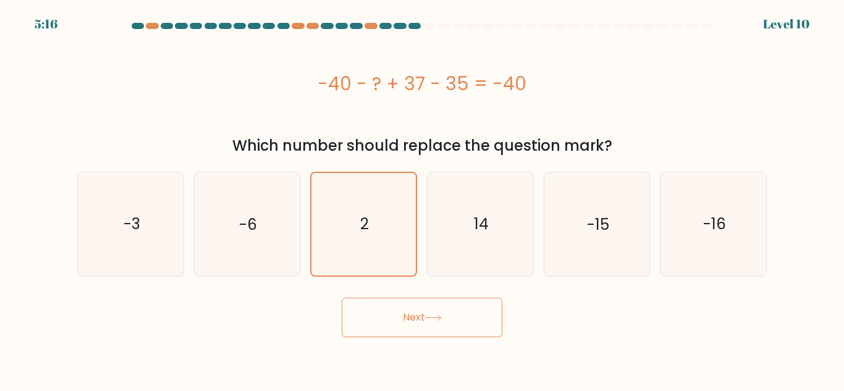
click at [449, 324] on button "Next" at bounding box center [422, 318] width 161 height 40
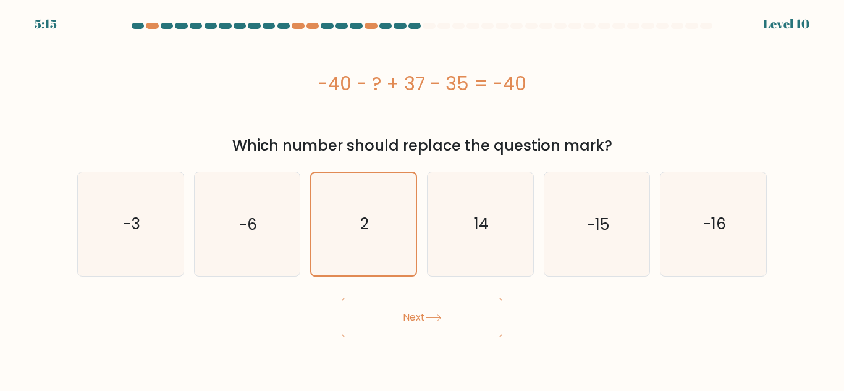
click at [449, 324] on button "Next" at bounding box center [422, 318] width 161 height 40
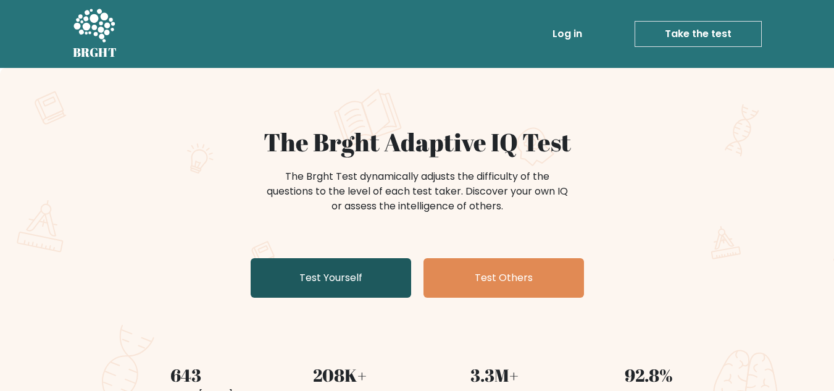
click at [322, 282] on link "Test Yourself" at bounding box center [331, 278] width 161 height 40
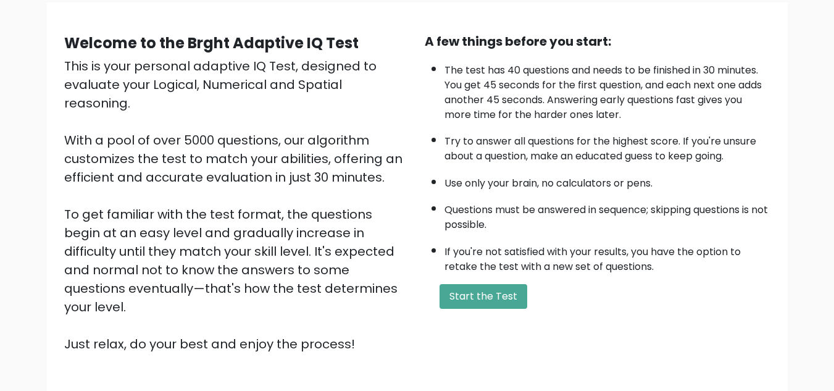
scroll to position [175, 0]
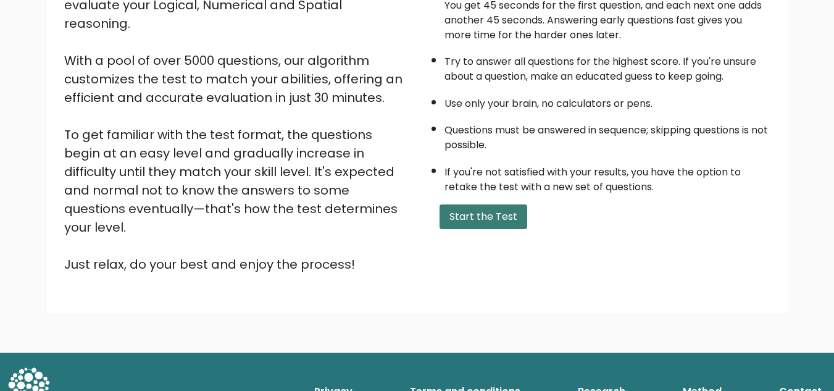
click at [479, 222] on button "Start the Test" at bounding box center [484, 216] width 88 height 25
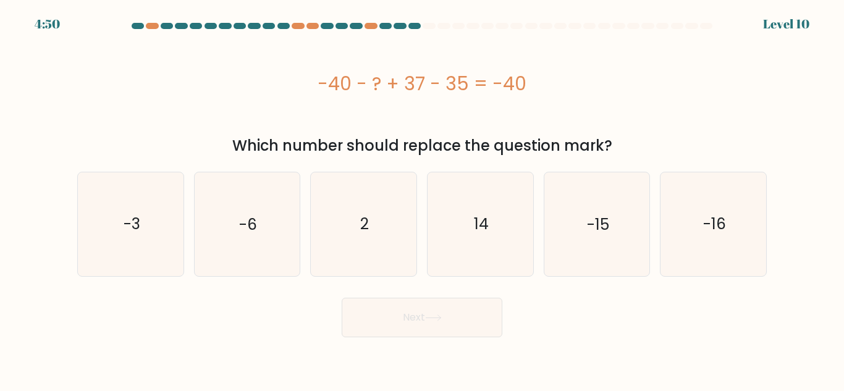
drag, startPoint x: 369, startPoint y: 243, endPoint x: 385, endPoint y: 277, distance: 37.6
click at [369, 245] on icon "2" at bounding box center [363, 223] width 103 height 103
click at [422, 199] on input "c. 2" at bounding box center [422, 197] width 1 height 3
radio input "true"
click at [408, 311] on button "Next" at bounding box center [422, 318] width 161 height 40
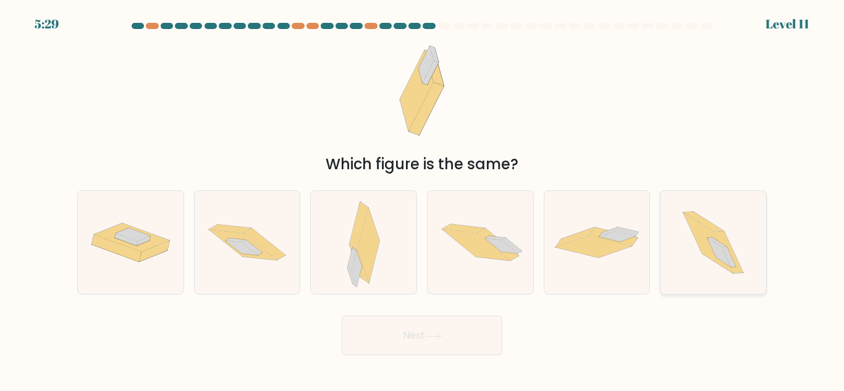
drag, startPoint x: 754, startPoint y: 262, endPoint x: 671, endPoint y: 290, distance: 87.9
click at [754, 262] on icon at bounding box center [713, 242] width 92 height 103
click at [422, 199] on input "f." at bounding box center [422, 197] width 1 height 3
radio input "true"
click at [439, 344] on button "Next" at bounding box center [422, 336] width 161 height 40
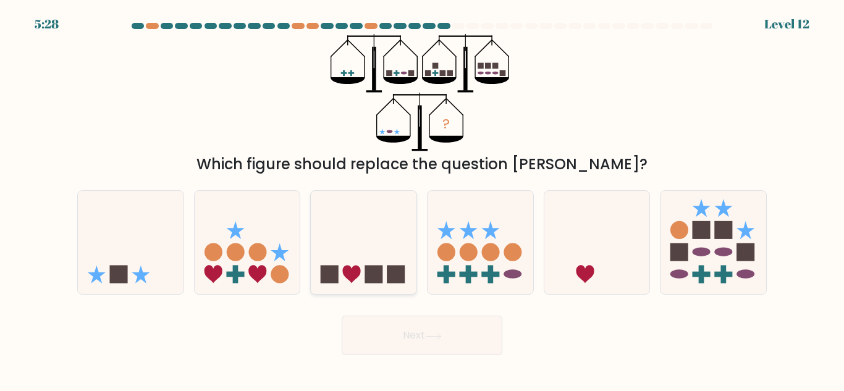
click at [395, 256] on icon at bounding box center [364, 242] width 106 height 87
click at [422, 199] on input "c." at bounding box center [422, 197] width 1 height 3
radio input "true"
click at [434, 337] on icon at bounding box center [433, 336] width 17 height 7
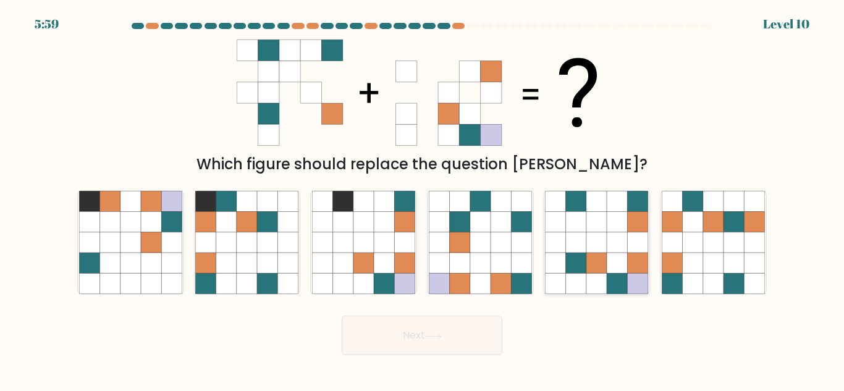
click at [614, 249] on icon at bounding box center [617, 242] width 20 height 20
click at [422, 199] on input "e." at bounding box center [422, 197] width 1 height 3
radio input "true"
click at [448, 337] on button "Next" at bounding box center [422, 336] width 161 height 40
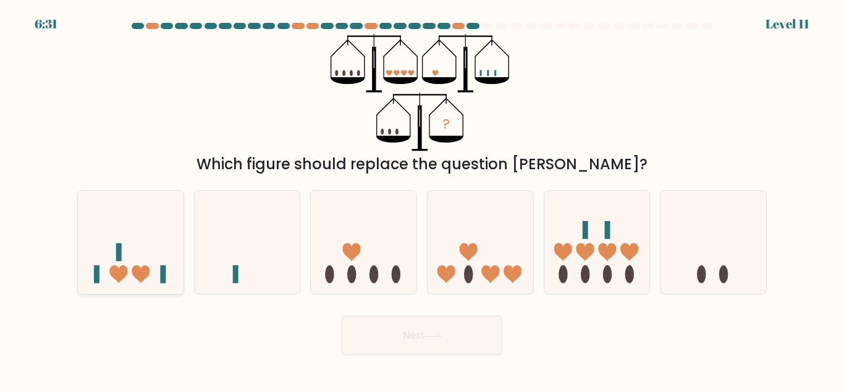
drag, startPoint x: 137, startPoint y: 264, endPoint x: 164, endPoint y: 270, distance: 27.4
click at [136, 266] on icon at bounding box center [131, 242] width 106 height 87
click at [422, 199] on input "a." at bounding box center [422, 197] width 1 height 3
radio input "true"
click at [475, 328] on button "Next" at bounding box center [422, 336] width 161 height 40
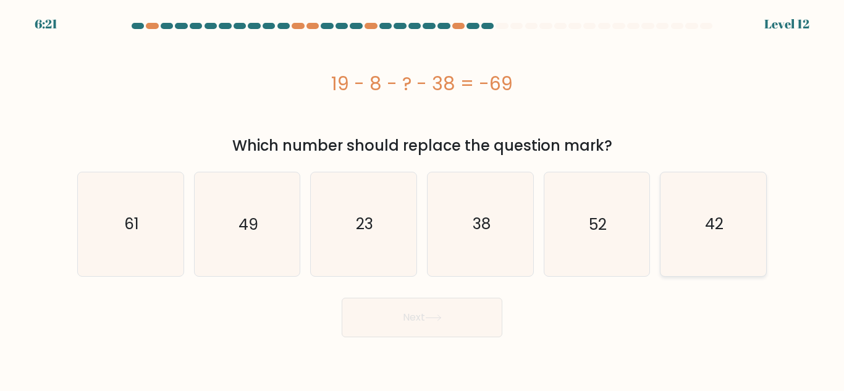
click at [720, 240] on icon "42" at bounding box center [712, 223] width 103 height 103
click at [422, 199] on input "f. 42" at bounding box center [422, 197] width 1 height 3
radio input "true"
click at [424, 324] on button "Next" at bounding box center [422, 318] width 161 height 40
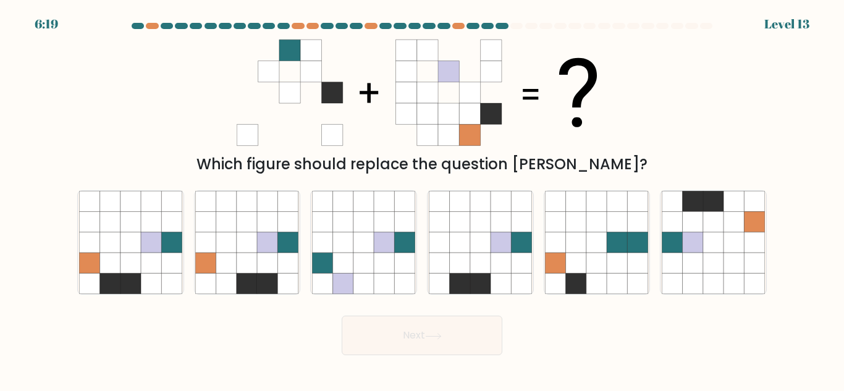
click at [432, 318] on button "Next" at bounding box center [422, 336] width 161 height 40
click at [511, 262] on icon at bounding box center [521, 263] width 20 height 20
click at [422, 199] on input "d." at bounding box center [422, 197] width 1 height 3
radio input "true"
click at [265, 249] on icon at bounding box center [268, 242] width 20 height 20
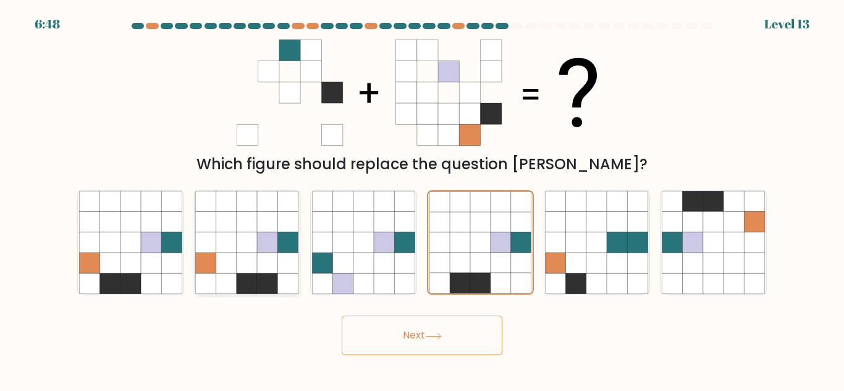
click at [422, 199] on input "b." at bounding box center [422, 197] width 1 height 3
radio input "true"
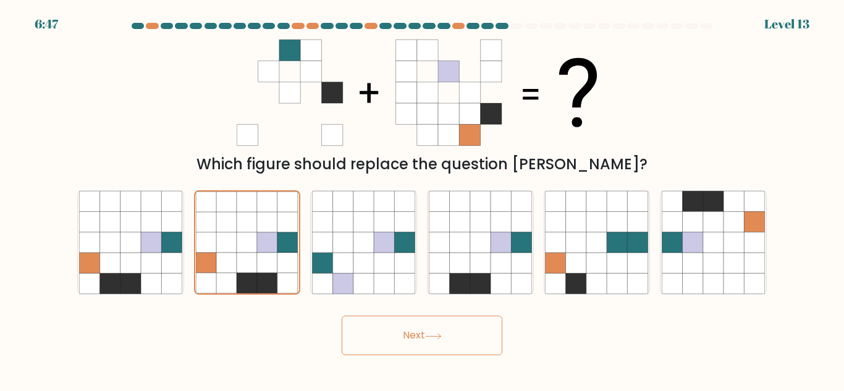
click at [427, 336] on button "Next" at bounding box center [422, 336] width 161 height 40
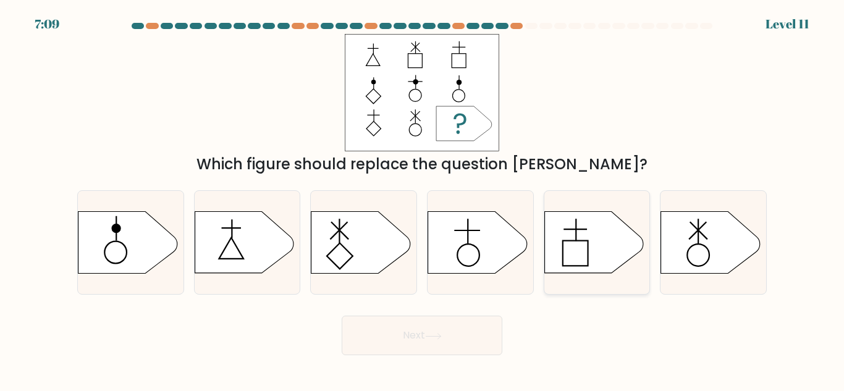
click at [596, 248] on icon at bounding box center [593, 243] width 99 height 62
click at [422, 199] on input "e." at bounding box center [422, 197] width 1 height 3
radio input "true"
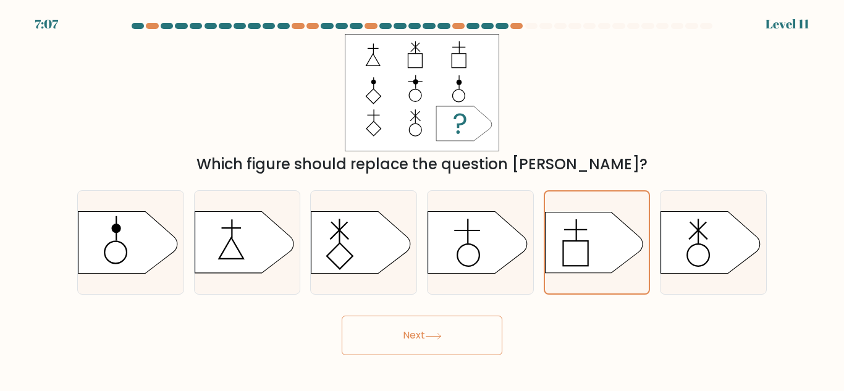
click at [434, 340] on button "Next" at bounding box center [422, 336] width 161 height 40
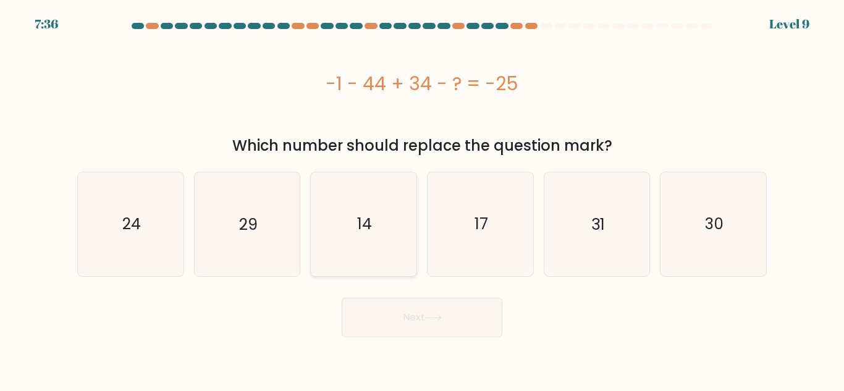
drag, startPoint x: 380, startPoint y: 233, endPoint x: 407, endPoint y: 307, distance: 78.1
click at [380, 236] on icon "14" at bounding box center [363, 223] width 103 height 103
click at [422, 199] on input "c. 14" at bounding box center [422, 197] width 1 height 3
radio input "true"
click at [421, 323] on button "Next" at bounding box center [422, 318] width 161 height 40
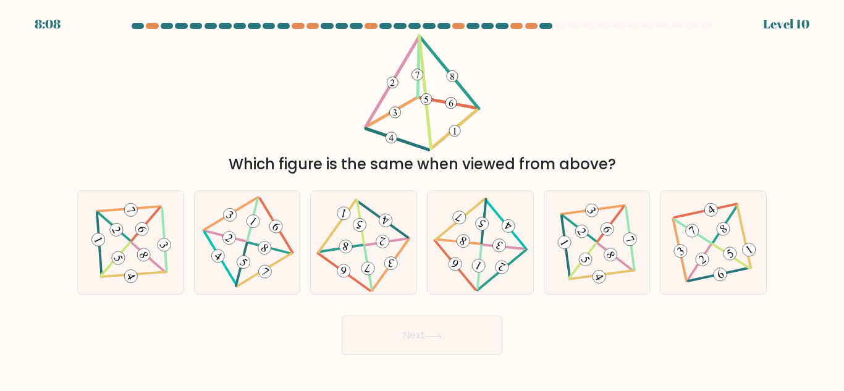
drag, startPoint x: 707, startPoint y: 249, endPoint x: 618, endPoint y: 304, distance: 105.4
click at [708, 249] on 496 at bounding box center [698, 262] width 23 height 36
click at [422, 199] on input "f." at bounding box center [422, 197] width 1 height 3
radio input "true"
click at [440, 346] on button "Next" at bounding box center [422, 336] width 161 height 40
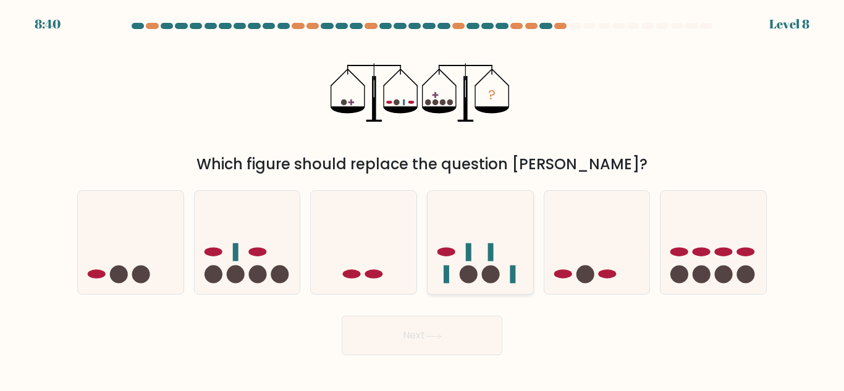
click at [505, 252] on icon at bounding box center [480, 242] width 106 height 87
click at [422, 199] on input "d." at bounding box center [422, 197] width 1 height 3
radio input "true"
click at [266, 261] on icon at bounding box center [248, 242] width 106 height 87
click at [422, 199] on input "b." at bounding box center [422, 197] width 1 height 3
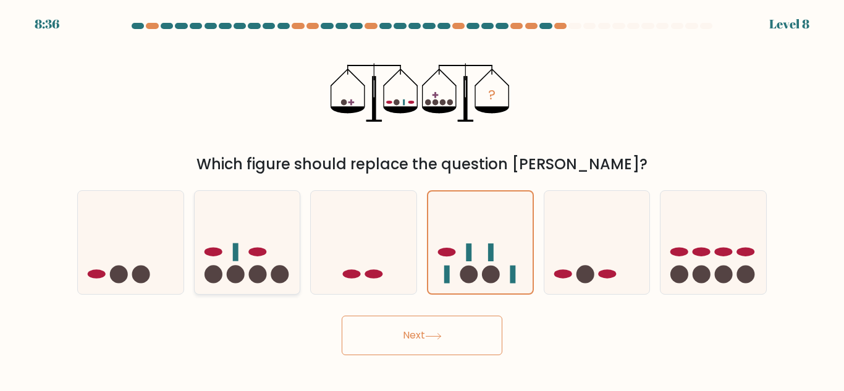
radio input "true"
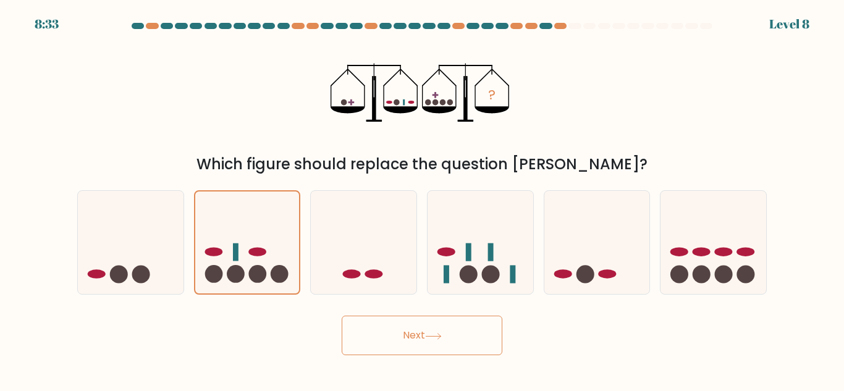
click at [417, 337] on button "Next" at bounding box center [422, 336] width 161 height 40
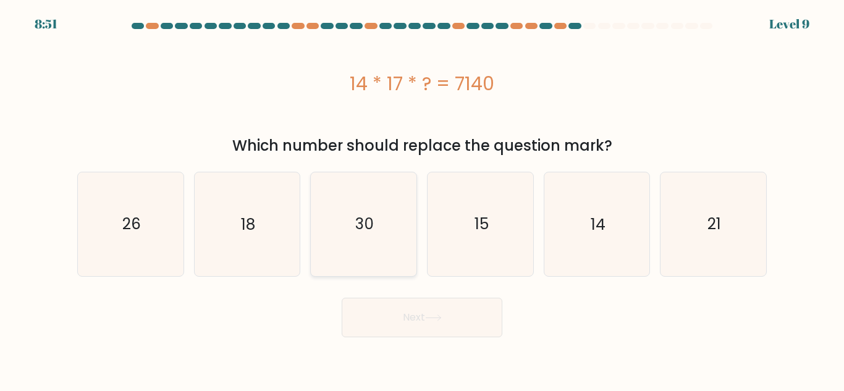
click at [388, 186] on icon "30" at bounding box center [363, 223] width 103 height 103
click at [422, 196] on input "c. 30" at bounding box center [422, 197] width 1 height 3
radio input "true"
click at [403, 306] on button "Next" at bounding box center [422, 318] width 161 height 40
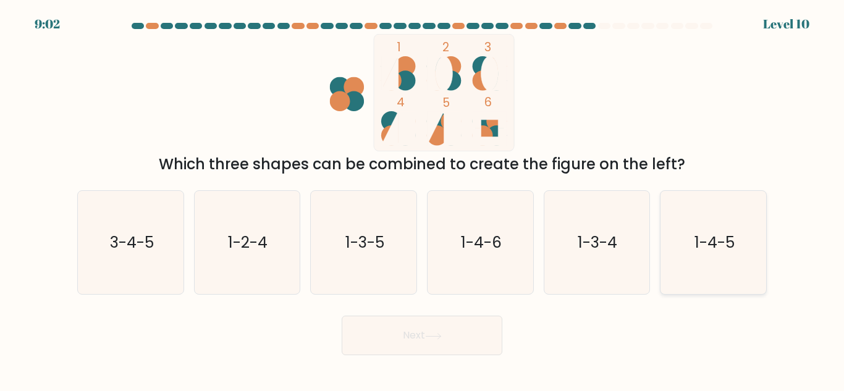
click at [715, 259] on icon "1-4-5" at bounding box center [712, 242] width 103 height 103
click at [422, 199] on input "f. 1-4-5" at bounding box center [422, 197] width 1 height 3
radio input "true"
click at [451, 327] on button "Next" at bounding box center [422, 336] width 161 height 40
click at [447, 338] on button "Next" at bounding box center [422, 336] width 161 height 40
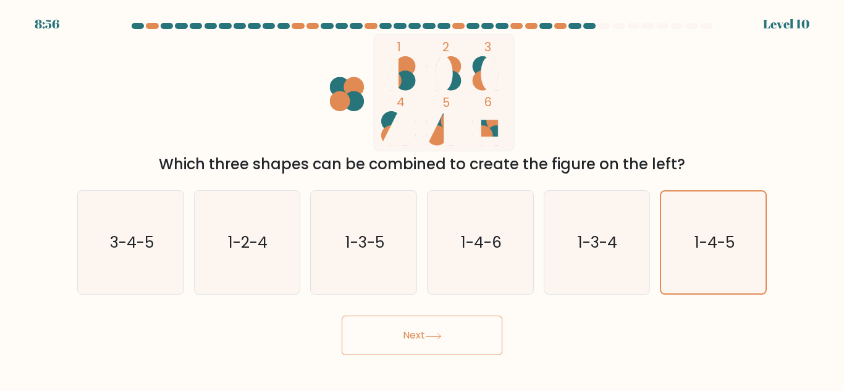
click at [469, 338] on button "Next" at bounding box center [422, 336] width 161 height 40
click at [470, 337] on button "Next" at bounding box center [422, 336] width 161 height 40
click at [467, 338] on button "Next" at bounding box center [422, 336] width 161 height 40
click at [465, 338] on button "Next" at bounding box center [422, 336] width 161 height 40
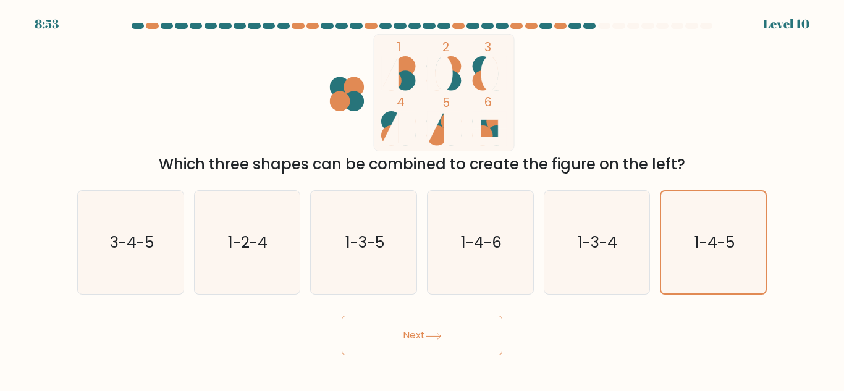
click at [448, 338] on button "Next" at bounding box center [422, 336] width 161 height 40
click at [450, 337] on button "Next" at bounding box center [422, 336] width 161 height 40
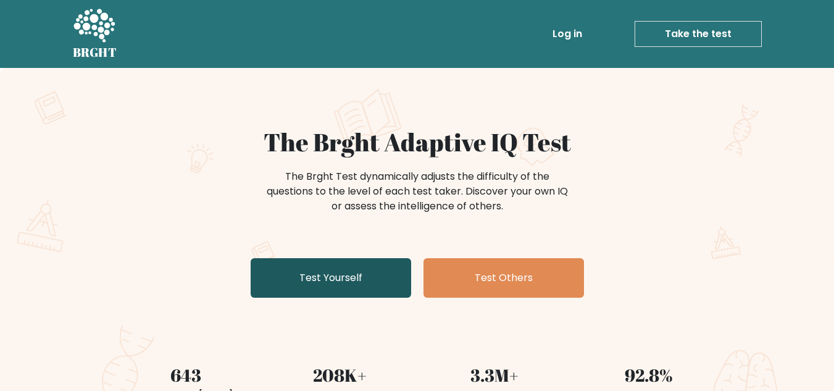
click at [337, 272] on link "Test Yourself" at bounding box center [331, 278] width 161 height 40
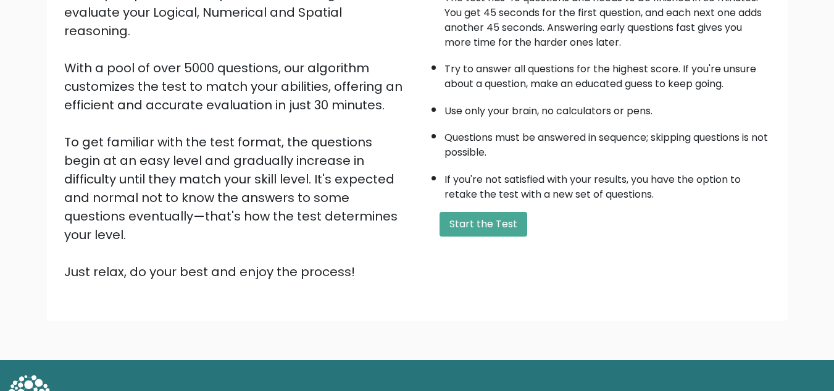
scroll to position [175, 0]
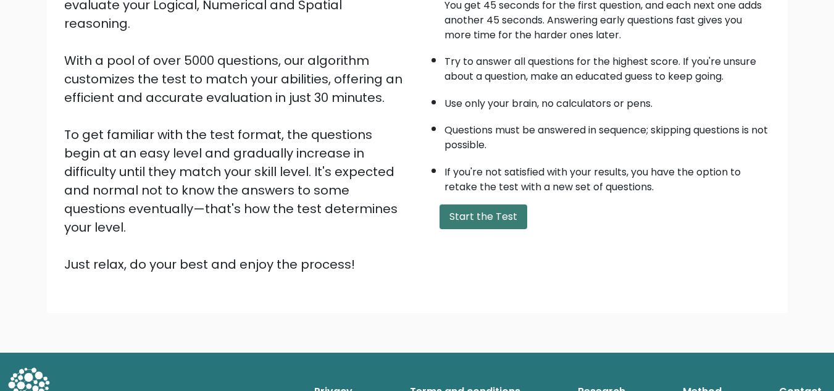
click at [487, 220] on button "Start the Test" at bounding box center [484, 216] width 88 height 25
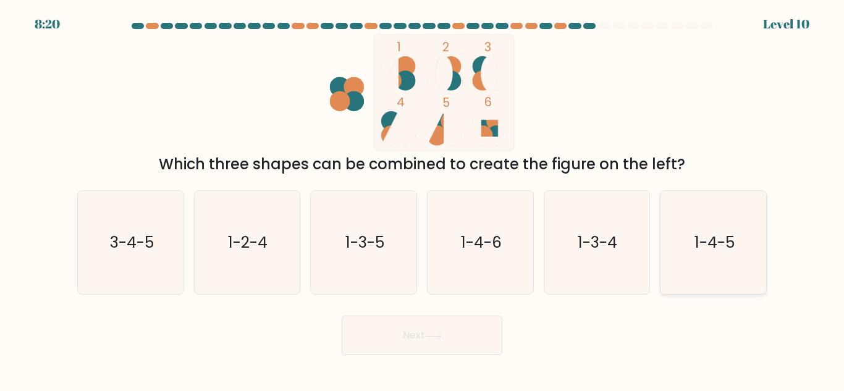
click at [739, 253] on icon "1-4-5" at bounding box center [712, 242] width 103 height 103
click at [422, 199] on input "f. 1-4-5" at bounding box center [422, 197] width 1 height 3
radio input "true"
click at [458, 349] on button "Next" at bounding box center [422, 336] width 161 height 40
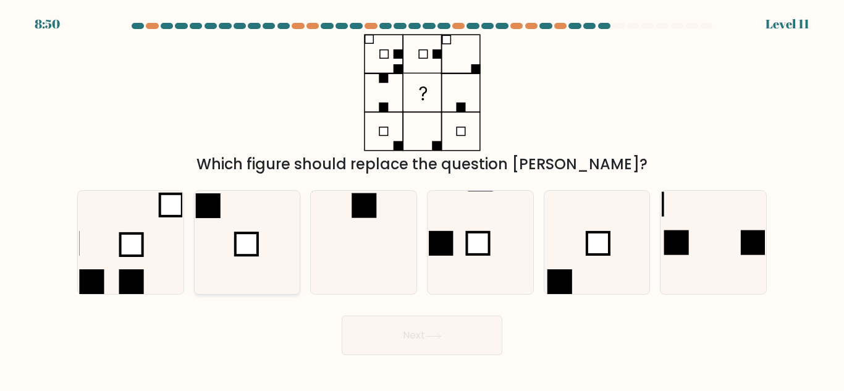
click at [256, 255] on rect at bounding box center [246, 244] width 22 height 22
click at [422, 199] on input "b." at bounding box center [422, 197] width 1 height 3
radio input "true"
click at [452, 329] on button "Next" at bounding box center [422, 336] width 161 height 40
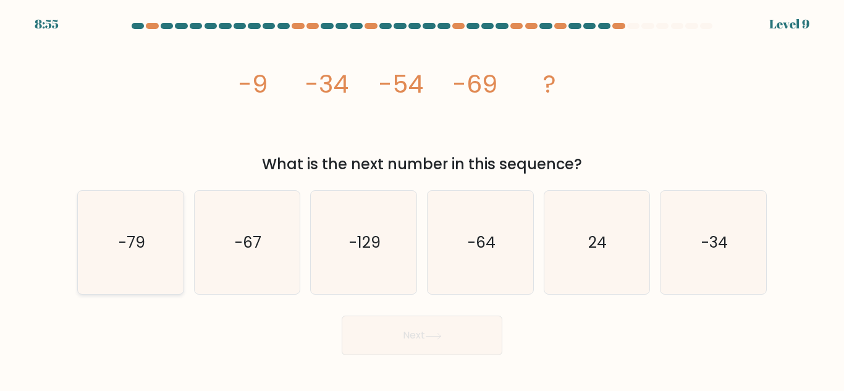
click at [124, 237] on text "-79" at bounding box center [131, 243] width 27 height 22
click at [422, 199] on input "a. -79" at bounding box center [422, 197] width 1 height 3
radio input "true"
click at [350, 268] on icon "-129" at bounding box center [363, 242] width 103 height 103
click at [422, 199] on input "c. -129" at bounding box center [422, 197] width 1 height 3
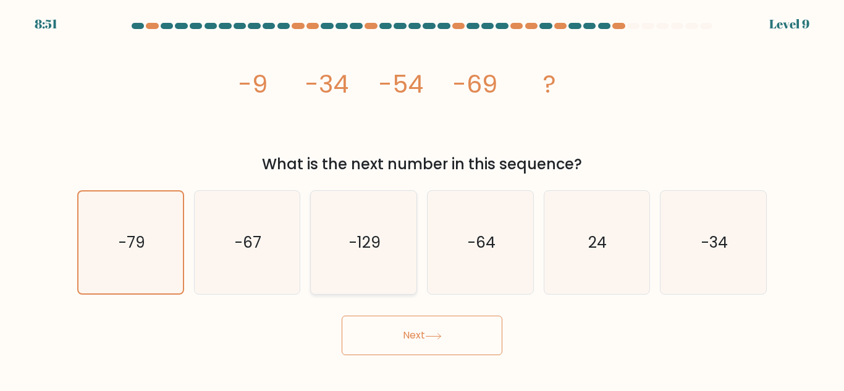
radio input "true"
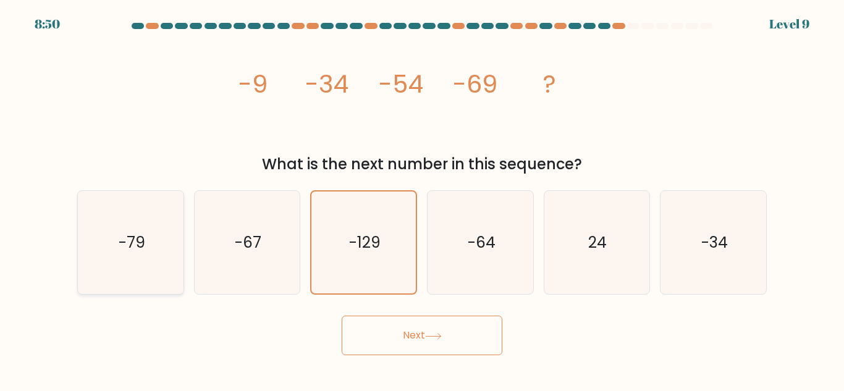
click at [125, 239] on text "-79" at bounding box center [131, 243] width 27 height 22
click at [422, 199] on input "a. -79" at bounding box center [422, 197] width 1 height 3
radio input "true"
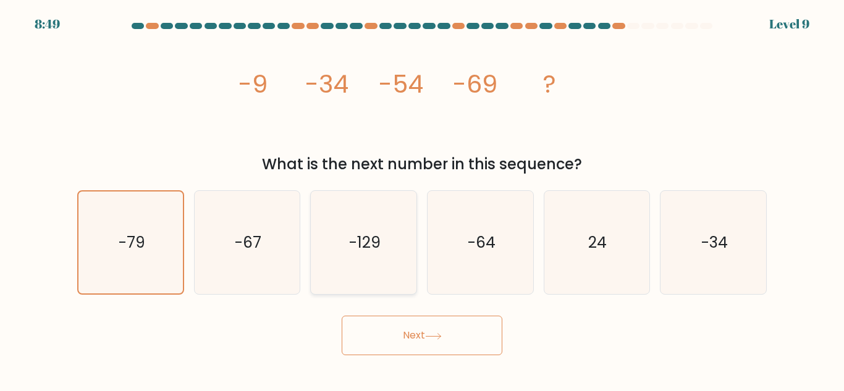
click at [355, 251] on text "-129" at bounding box center [364, 243] width 31 height 22
click at [422, 199] on input "c. -129" at bounding box center [422, 197] width 1 height 3
radio input "true"
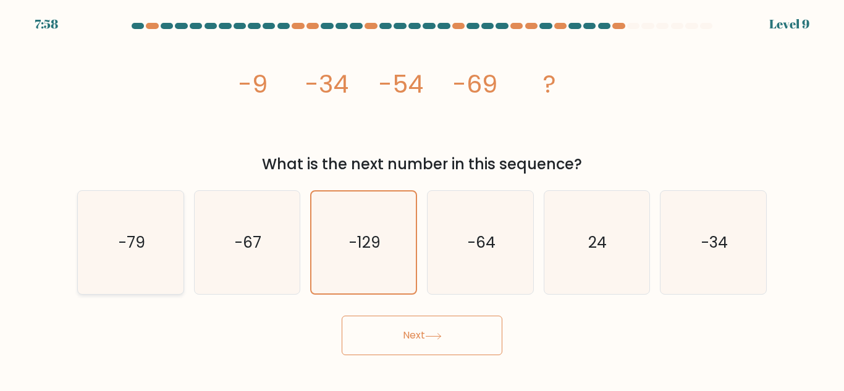
click at [135, 220] on icon "-79" at bounding box center [130, 242] width 103 height 103
click at [422, 199] on input "a. -79" at bounding box center [422, 197] width 1 height 3
radio input "true"
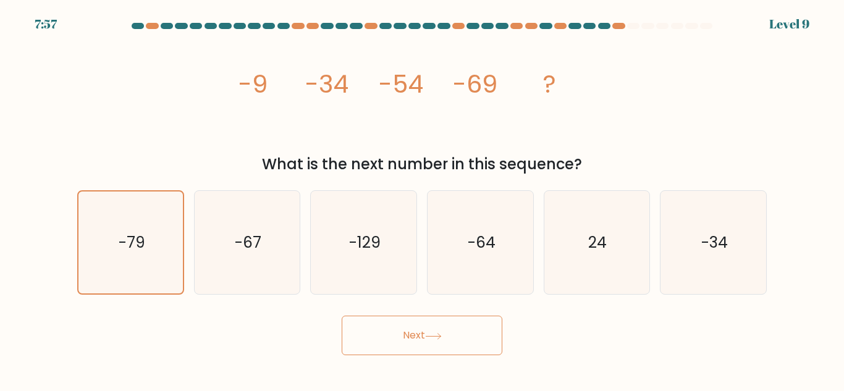
click at [404, 333] on button "Next" at bounding box center [422, 336] width 161 height 40
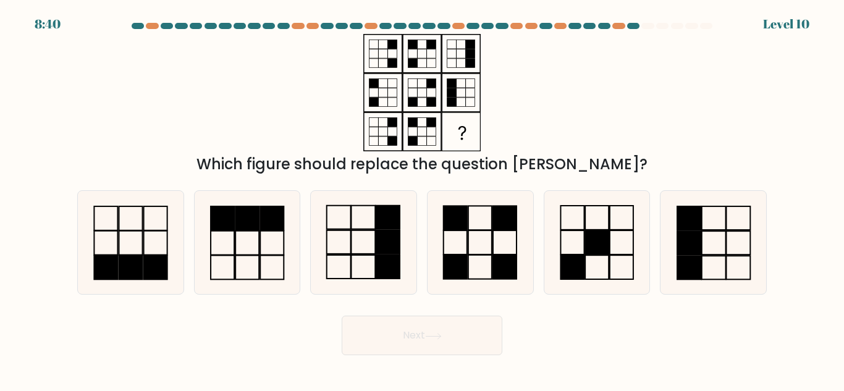
click at [432, 333] on icon at bounding box center [433, 336] width 17 height 7
click at [373, 274] on icon at bounding box center [363, 242] width 103 height 103
click at [422, 199] on input "c." at bounding box center [422, 197] width 1 height 3
radio input "true"
click at [423, 338] on button "Next" at bounding box center [422, 336] width 161 height 40
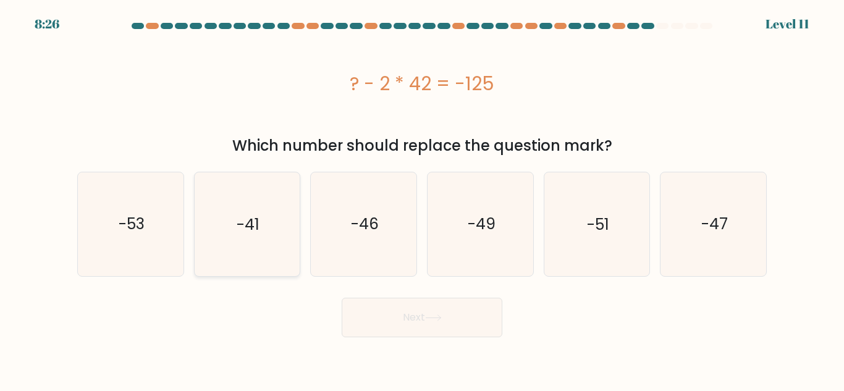
click at [253, 246] on icon "-41" at bounding box center [246, 223] width 103 height 103
click at [422, 199] on input "b. -41" at bounding box center [422, 197] width 1 height 3
radio input "true"
click at [463, 314] on button "Next" at bounding box center [422, 318] width 161 height 40
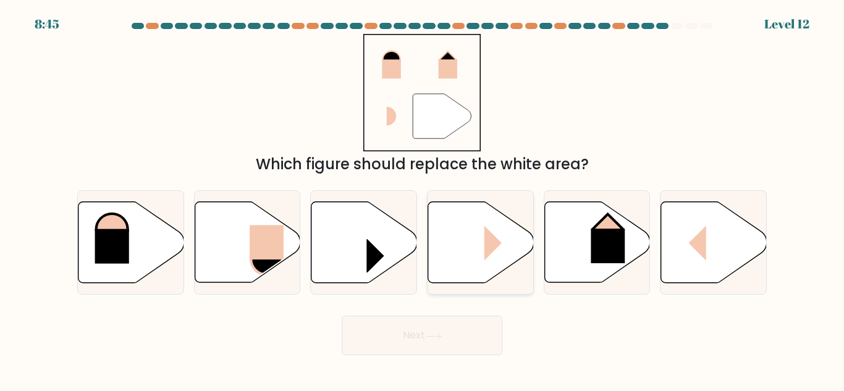
click at [479, 247] on icon at bounding box center [481, 242] width 106 height 81
click at [422, 199] on input "d." at bounding box center [422, 197] width 1 height 3
radio input "true"
click at [479, 331] on button "Next" at bounding box center [422, 336] width 161 height 40
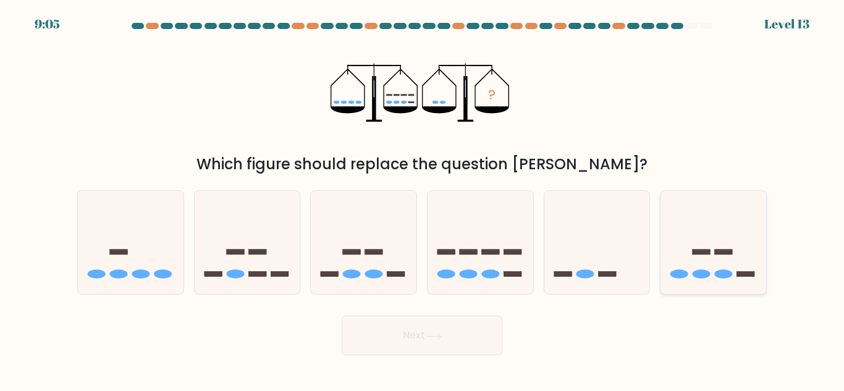
click at [711, 272] on icon at bounding box center [713, 242] width 106 height 87
click at [422, 199] on input "f." at bounding box center [422, 197] width 1 height 3
radio input "true"
click at [444, 343] on button "Next" at bounding box center [422, 336] width 161 height 40
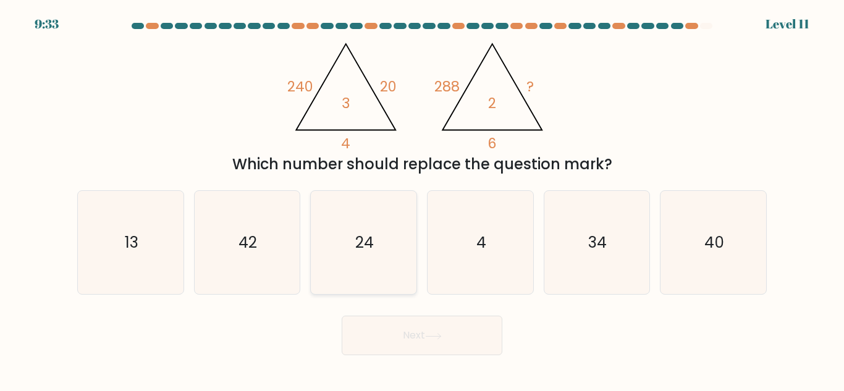
drag, startPoint x: 366, startPoint y: 257, endPoint x: 390, endPoint y: 279, distance: 32.8
click at [364, 257] on icon "24" at bounding box center [363, 242] width 103 height 103
click at [422, 199] on input "c. 24" at bounding box center [422, 197] width 1 height 3
radio input "true"
click at [466, 337] on button "Next" at bounding box center [422, 336] width 161 height 40
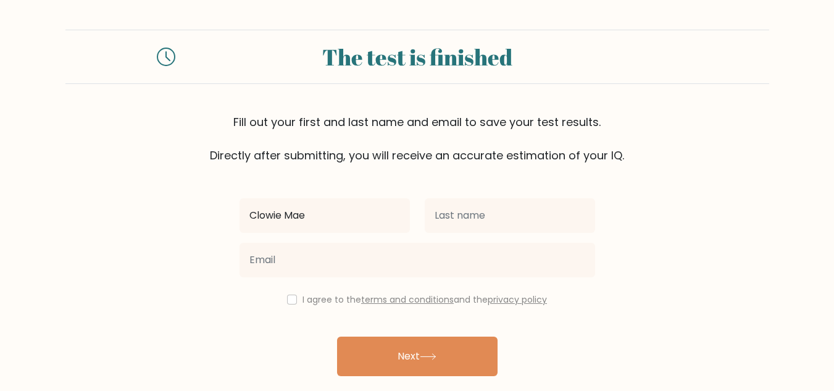
type input "Clowie Mae"
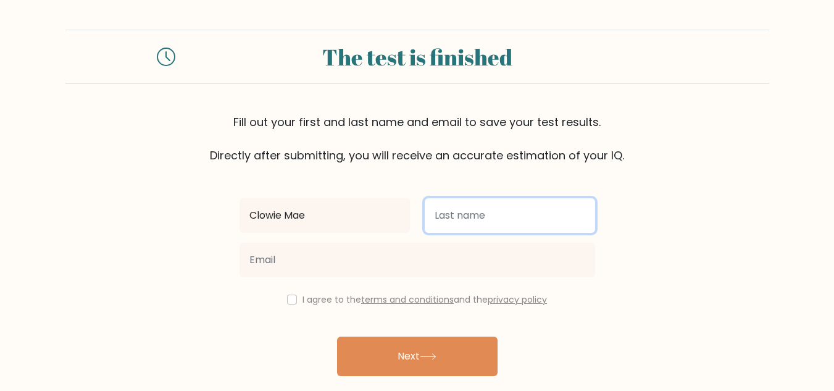
click at [482, 227] on input "text" at bounding box center [510, 215] width 170 height 35
type input "Lucena"
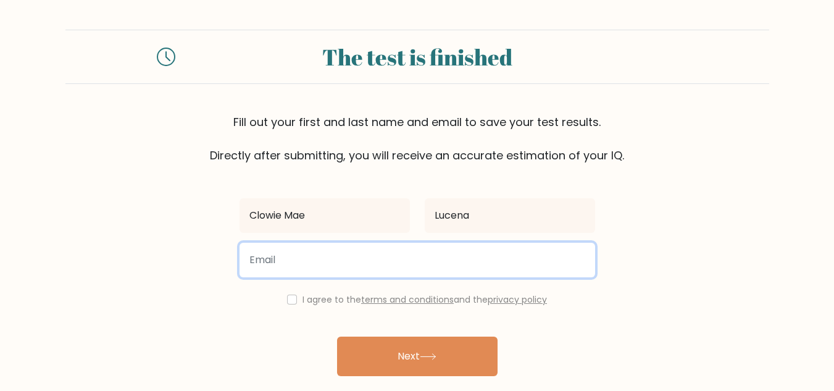
click at [359, 248] on input "email" at bounding box center [418, 260] width 356 height 35
type input "[EMAIL_ADDRESS][DOMAIN_NAME]"
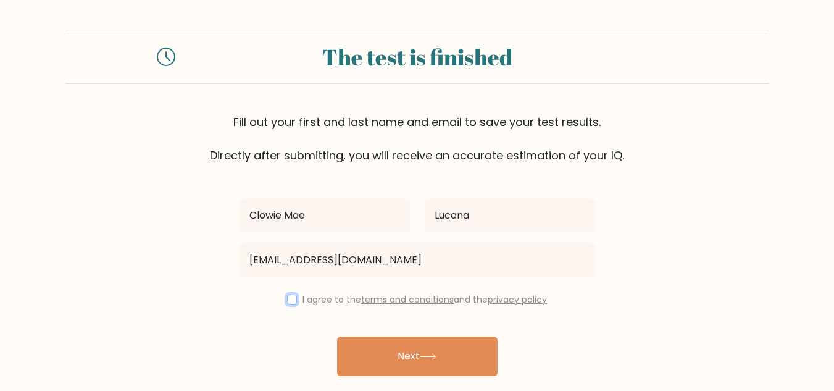
click at [287, 300] on input "checkbox" at bounding box center [292, 300] width 10 height 10
checkbox input "true"
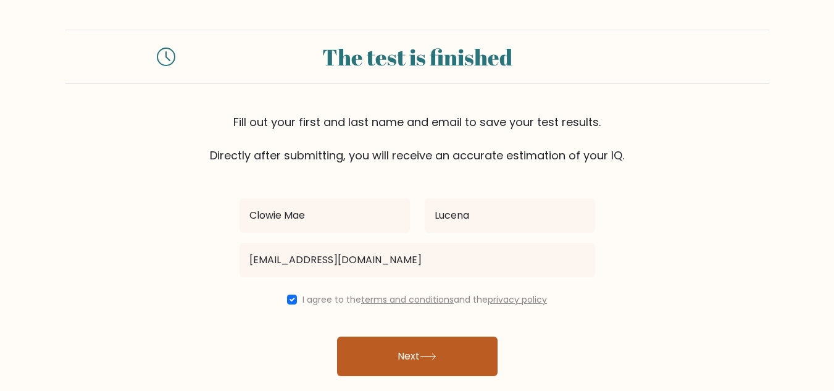
click at [434, 355] on icon at bounding box center [428, 356] width 17 height 7
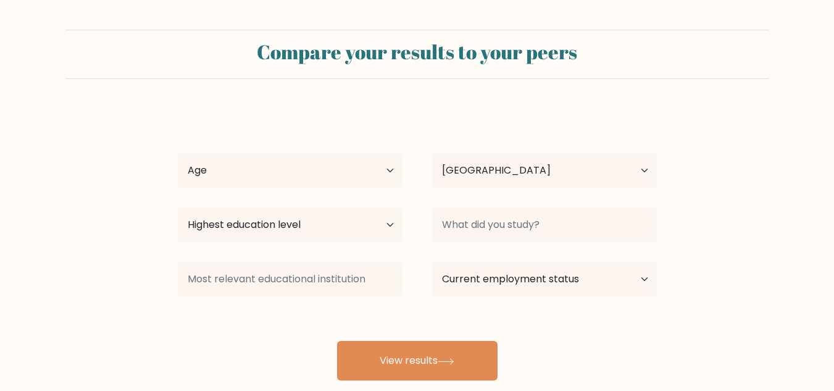
select select "PH"
click at [380, 171] on select "Age Under [DEMOGRAPHIC_DATA] [DEMOGRAPHIC_DATA] [DEMOGRAPHIC_DATA] [DEMOGRAPHIC…" at bounding box center [290, 170] width 225 height 35
select select "18_24"
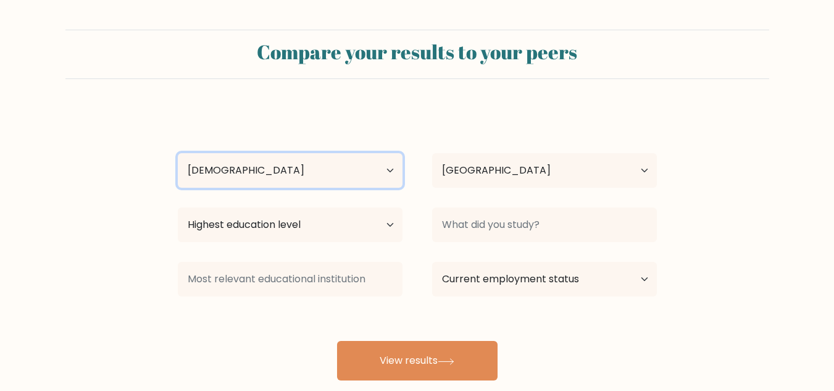
click at [178, 153] on select "Age Under [DEMOGRAPHIC_DATA] [DEMOGRAPHIC_DATA] [DEMOGRAPHIC_DATA] [DEMOGRAPHIC…" at bounding box center [290, 170] width 225 height 35
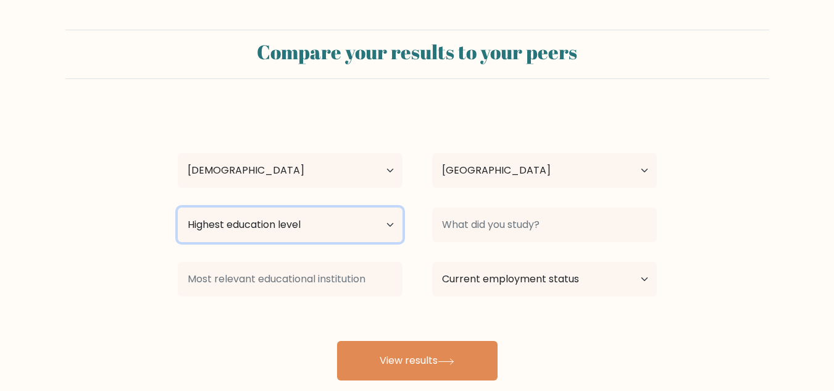
click at [380, 225] on select "Highest education level No schooling Primary Lower Secondary Upper Secondary Oc…" at bounding box center [290, 225] width 225 height 35
select select "upper_secondary"
click at [178, 208] on select "Highest education level No schooling Primary Lower Secondary Upper Secondary Oc…" at bounding box center [290, 225] width 225 height 35
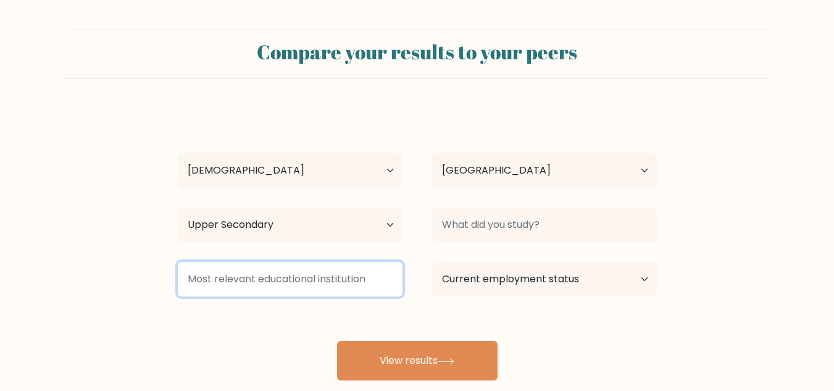
click at [381, 292] on input at bounding box center [290, 279] width 225 height 35
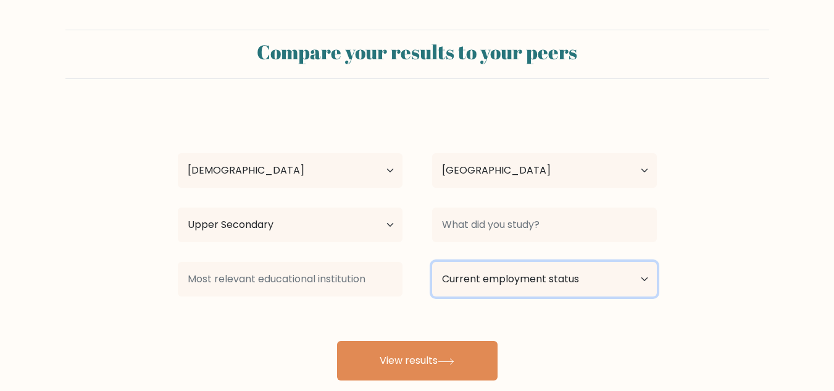
click at [635, 279] on select "Current employment status Employed Student Retired Other / prefer not to answer" at bounding box center [544, 279] width 225 height 35
select select "student"
click at [432, 262] on select "Current employment status Employed Student Retired Other / prefer not to answer" at bounding box center [544, 279] width 225 height 35
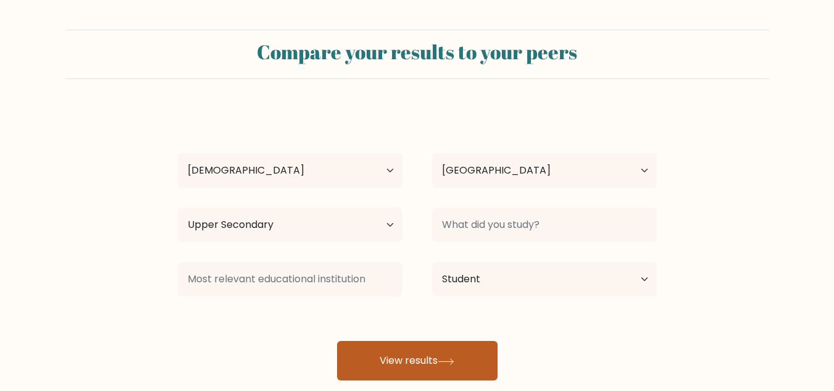
click at [461, 356] on button "View results" at bounding box center [417, 361] width 161 height 40
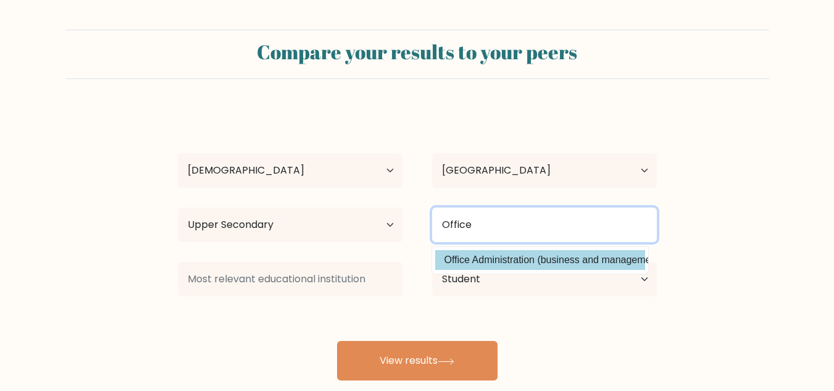
type input "Office"
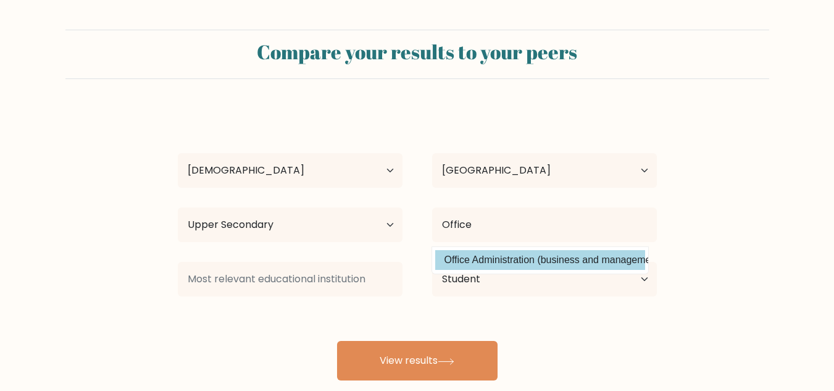
click at [626, 255] on div "Clowie [PERSON_NAME] Age Under [DEMOGRAPHIC_DATA] [DEMOGRAPHIC_DATA] [DEMOGRAPH…" at bounding box center [417, 245] width 494 height 272
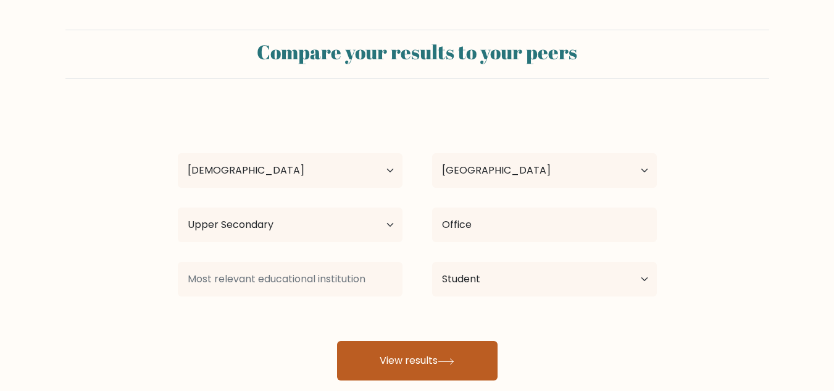
click at [454, 348] on button "View results" at bounding box center [417, 361] width 161 height 40
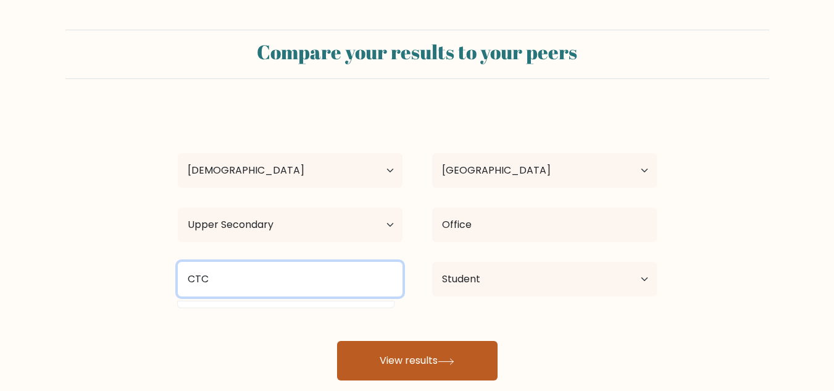
type input "CTC"
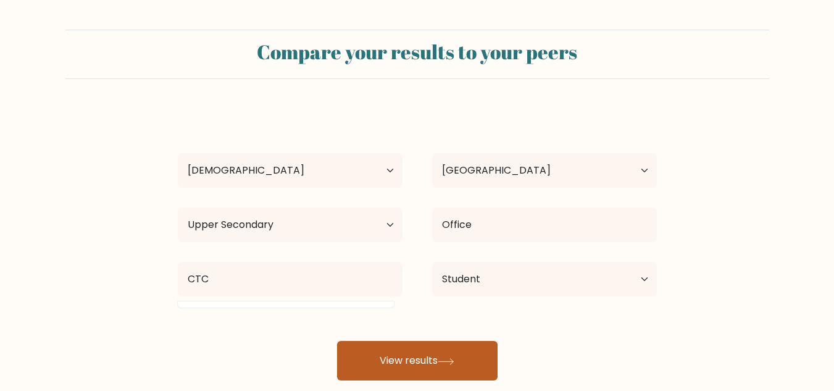
click at [419, 349] on button "View results" at bounding box center [417, 361] width 161 height 40
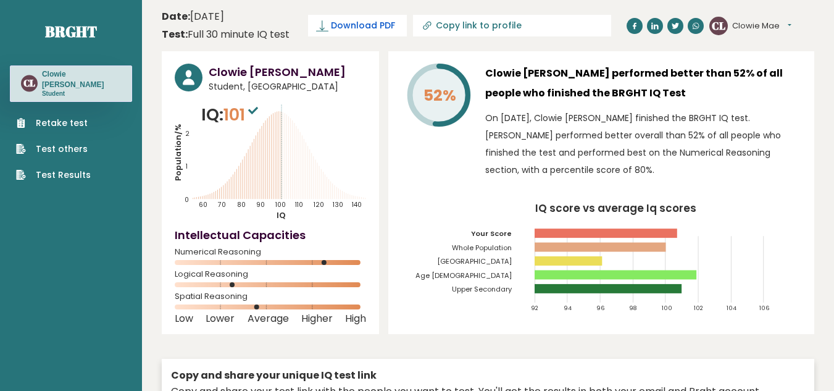
click at [384, 20] on span "Download PDF" at bounding box center [363, 25] width 64 height 13
